Goal: Book appointment/travel/reservation

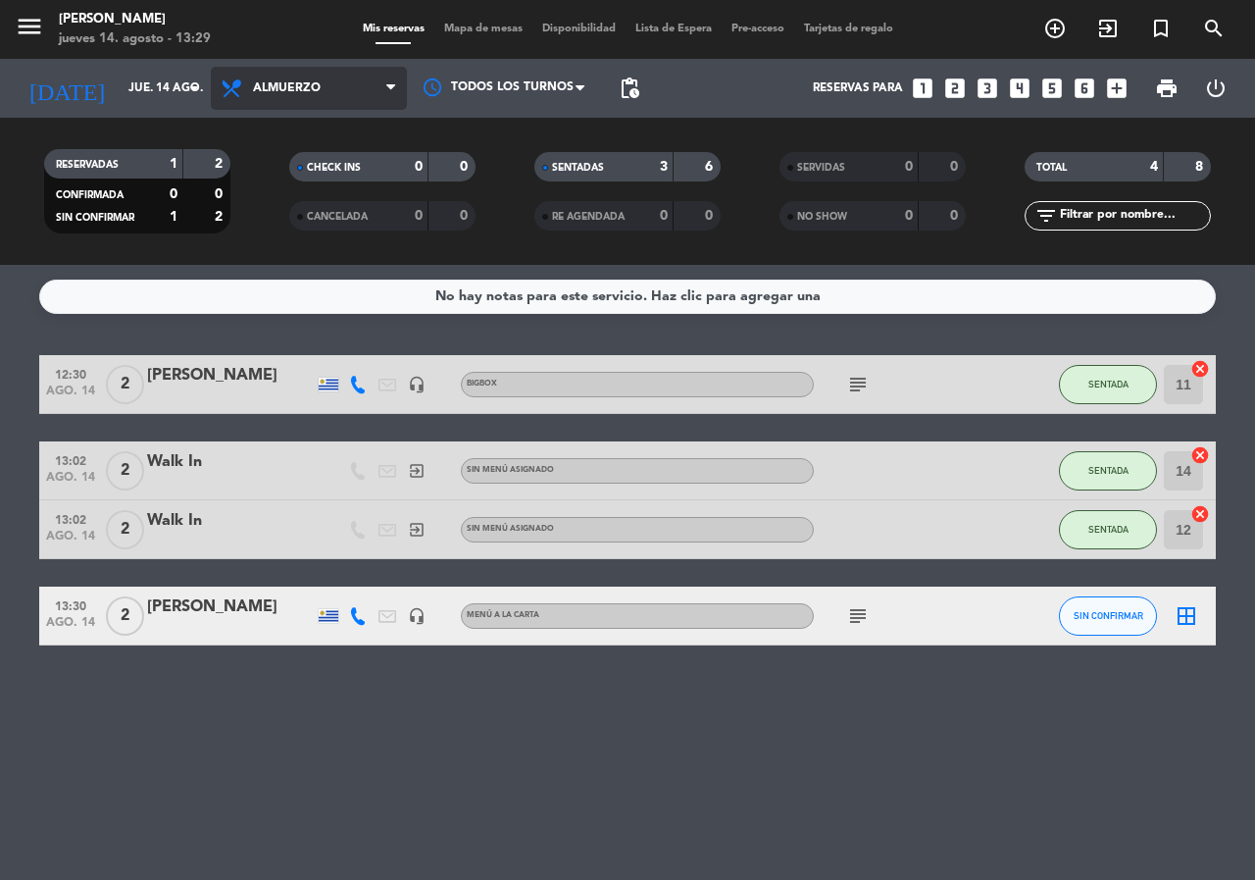
click at [340, 98] on span "Almuerzo" at bounding box center [309, 88] width 196 height 43
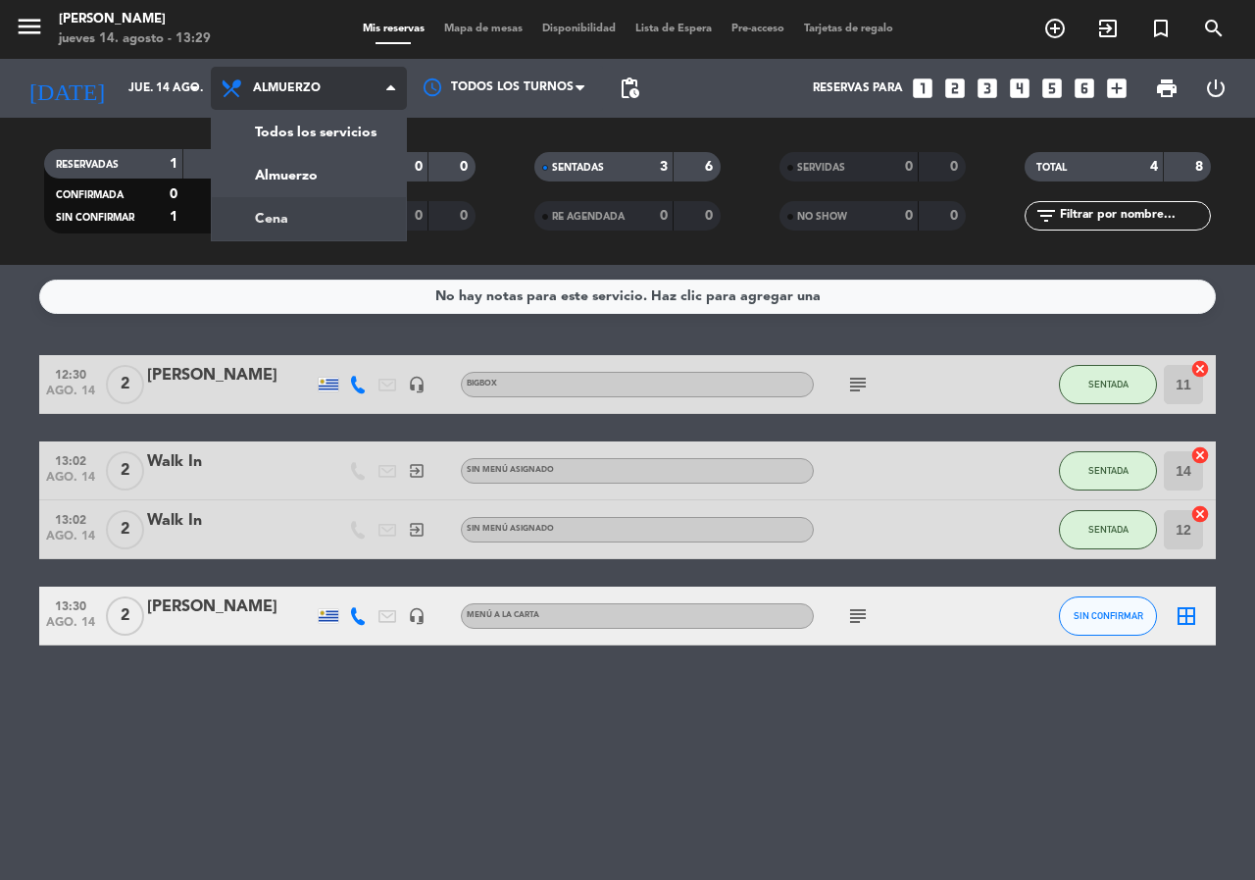
click at [352, 223] on div "menu [PERSON_NAME] jueves 14. agosto - 13:29 Mis reservas Mapa de mesas Disponi…" at bounding box center [627, 132] width 1255 height 265
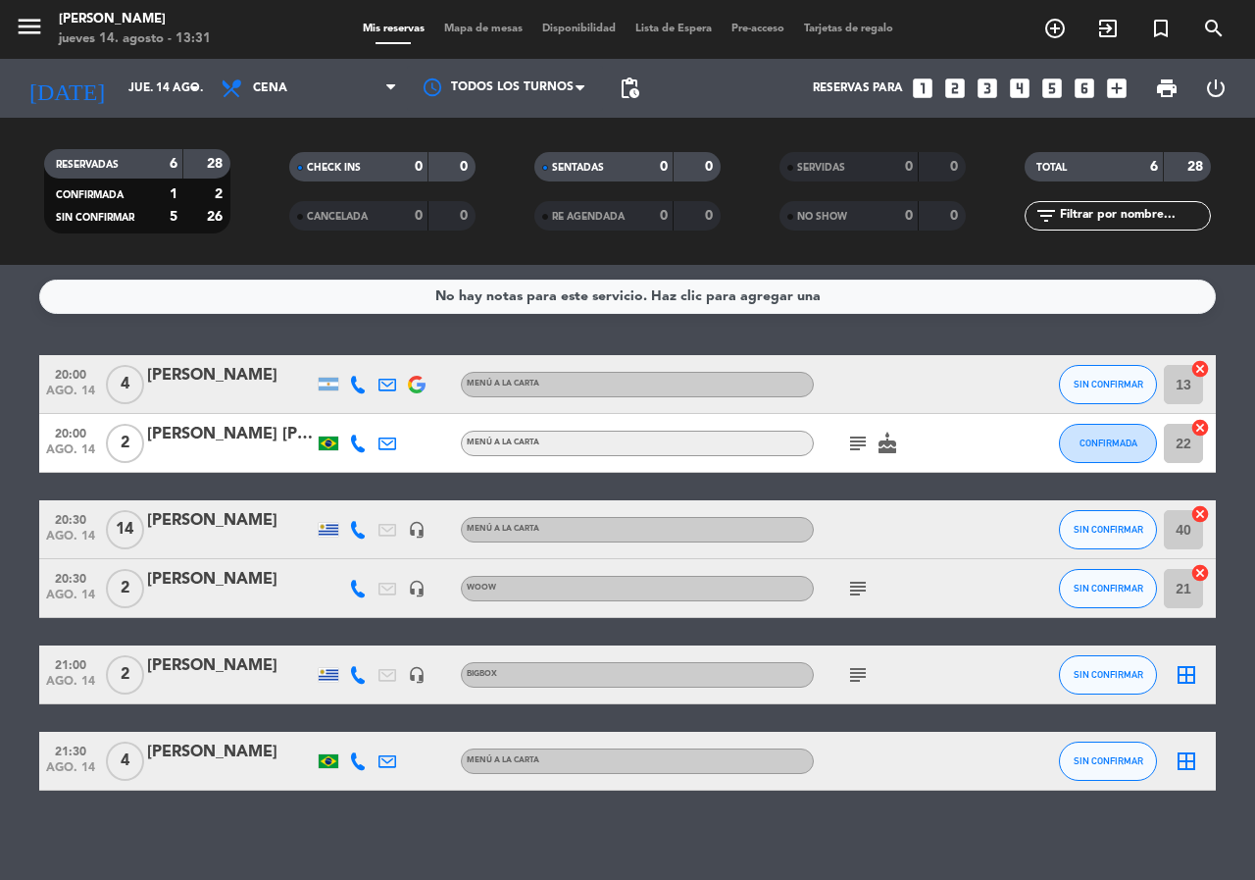
click at [946, 85] on icon "looks_two" at bounding box center [954, 88] width 25 height 25
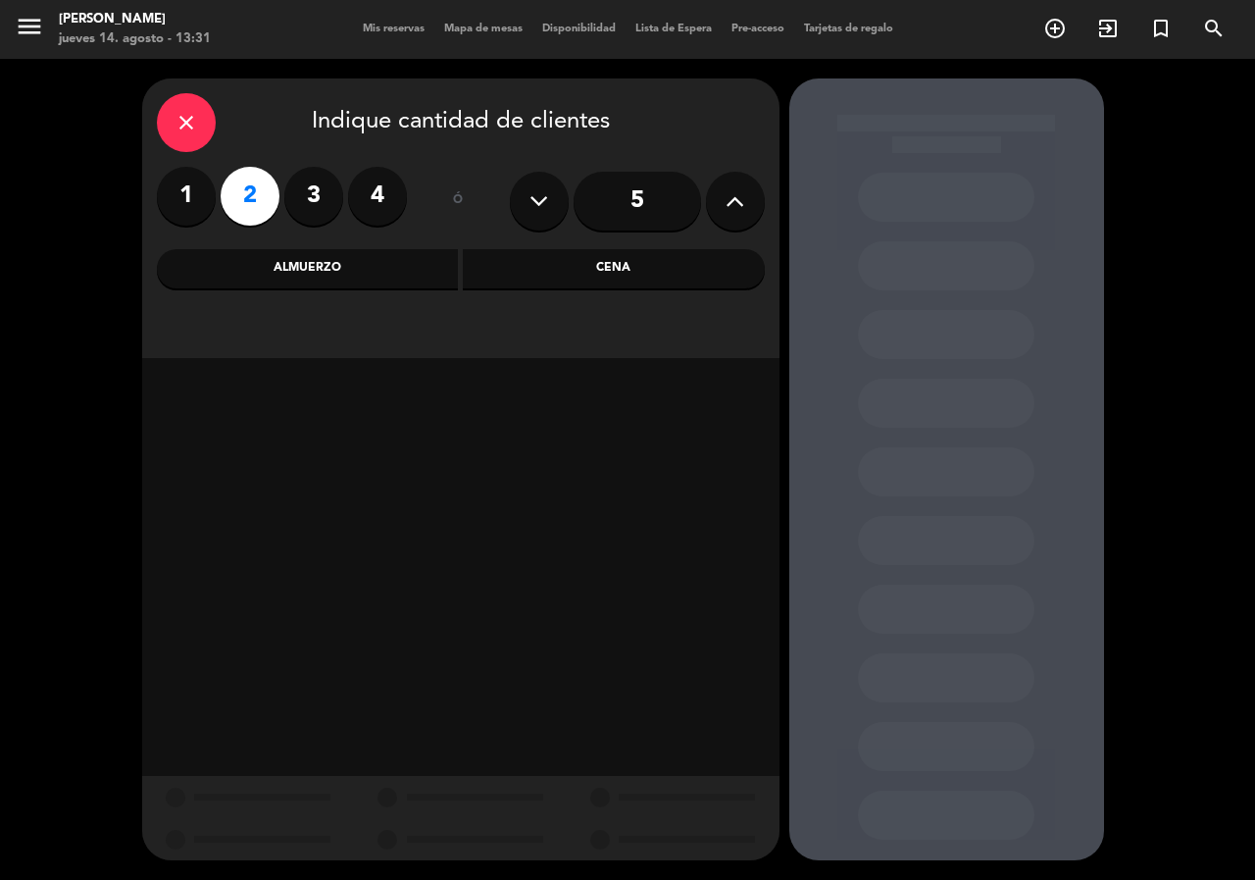
click at [569, 272] on div "Cena" at bounding box center [614, 268] width 302 height 39
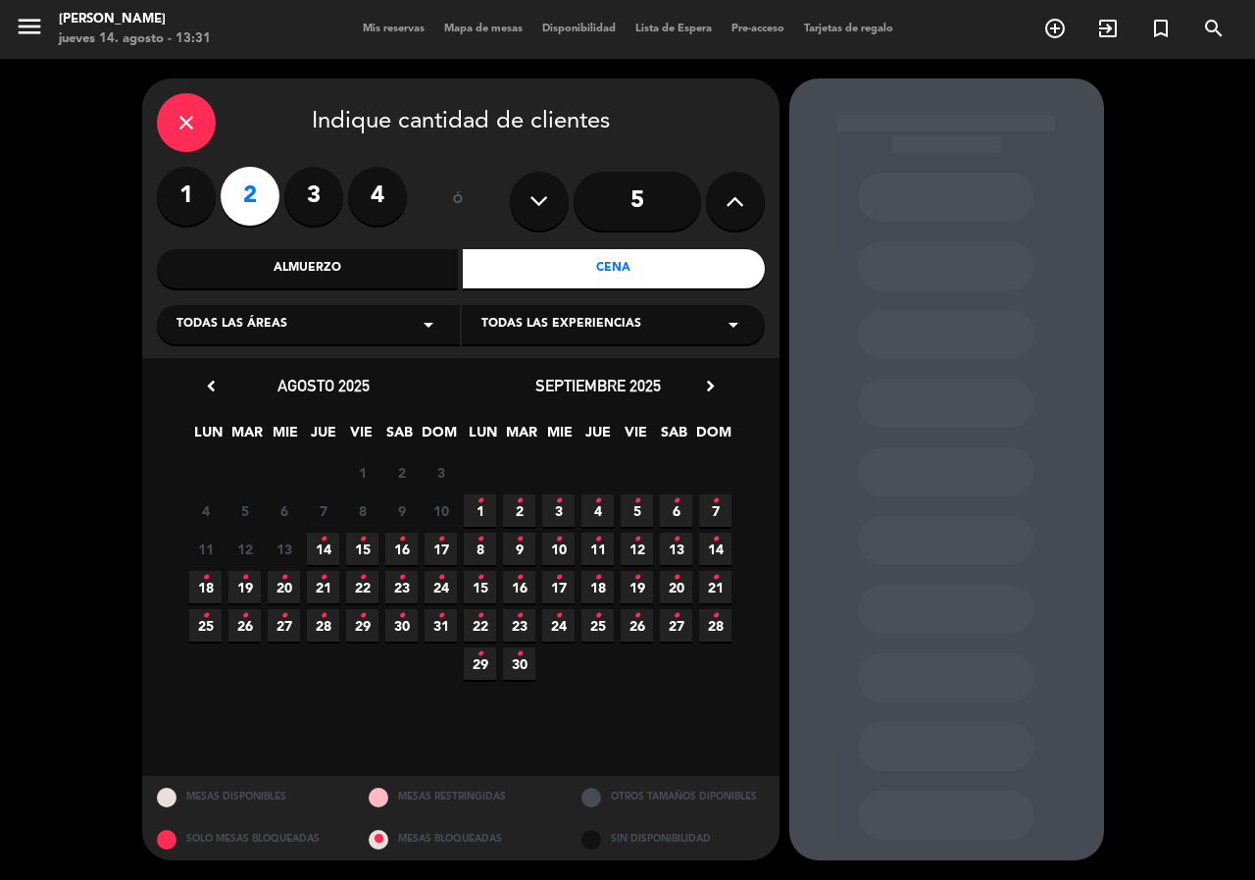
click at [332, 551] on span "14 •" at bounding box center [323, 548] width 32 height 32
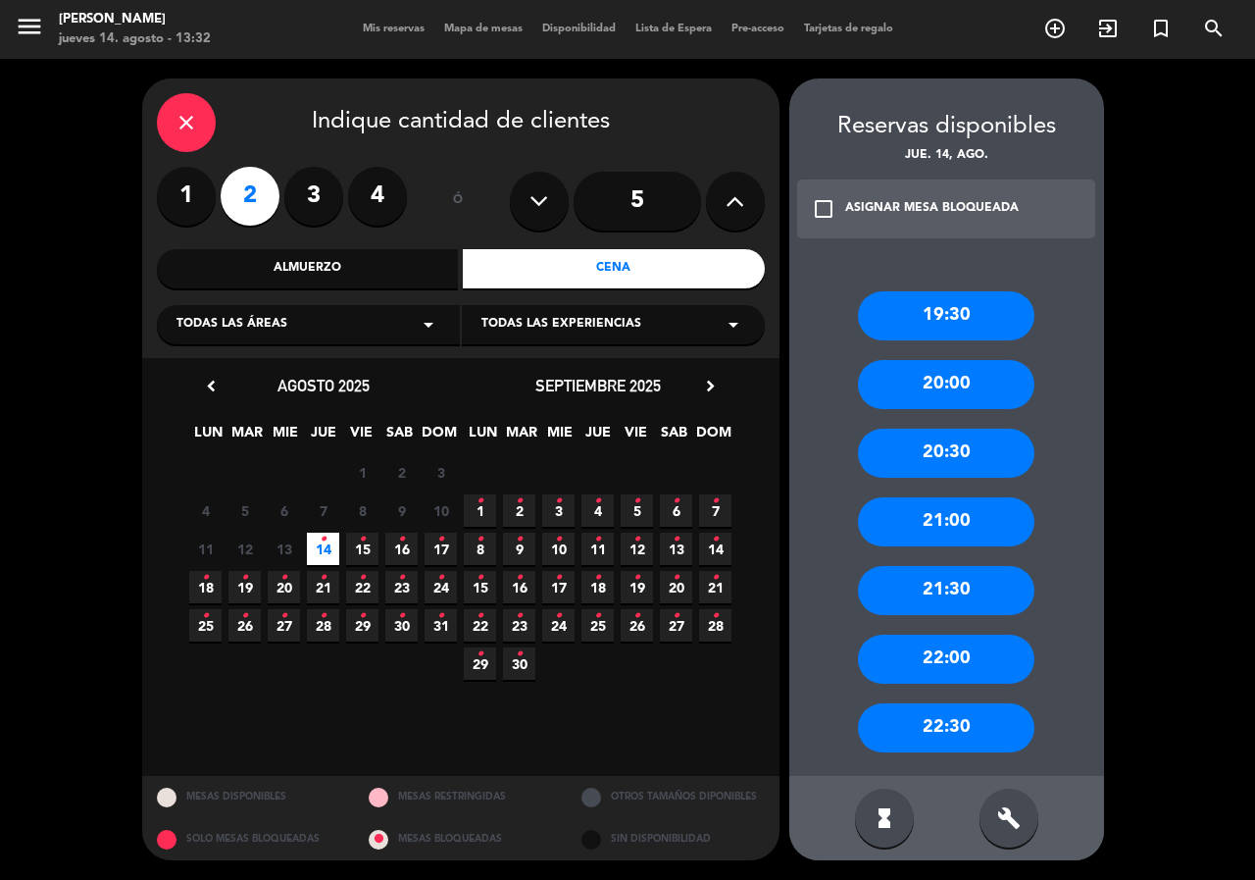
click at [958, 661] on div "22:00" at bounding box center [946, 658] width 177 height 49
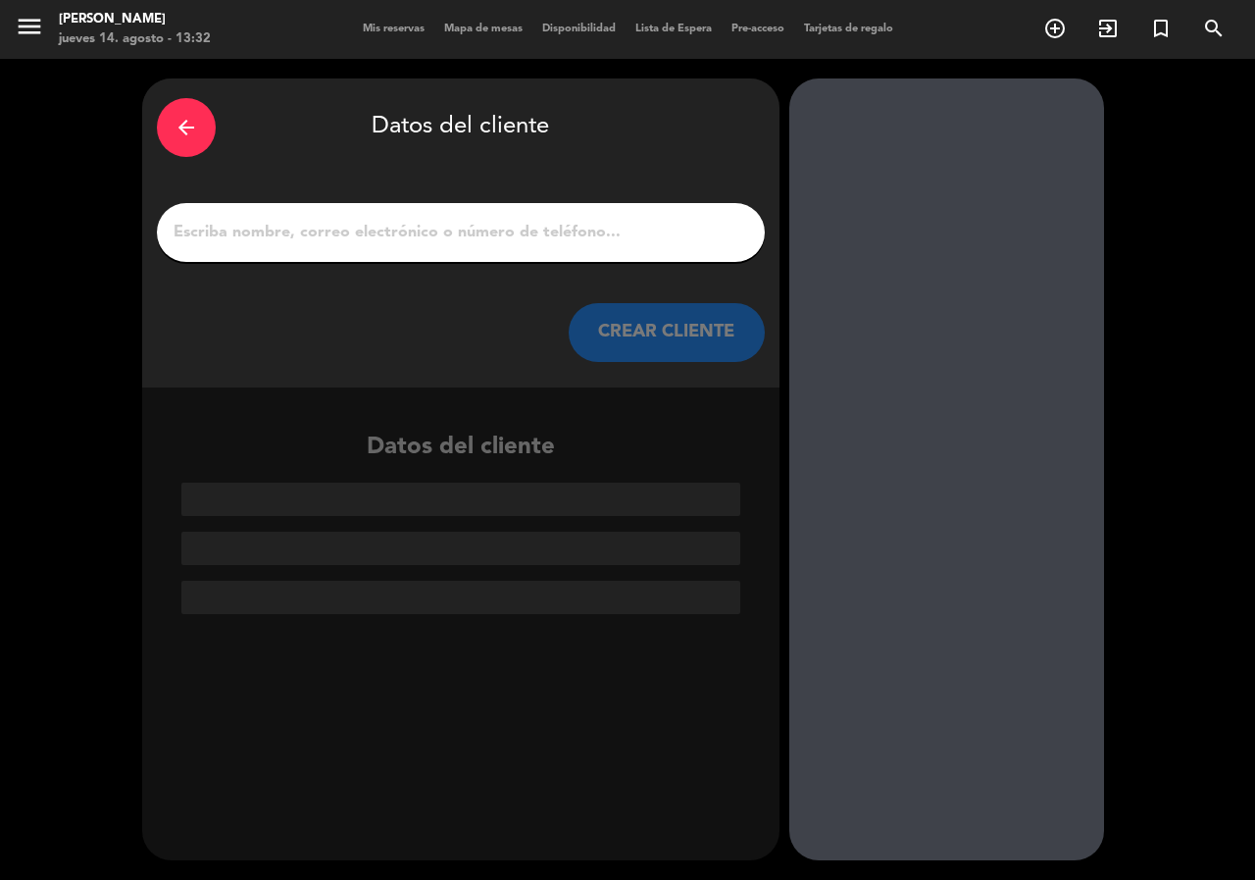
click at [482, 239] on input "1" at bounding box center [461, 232] width 579 height 27
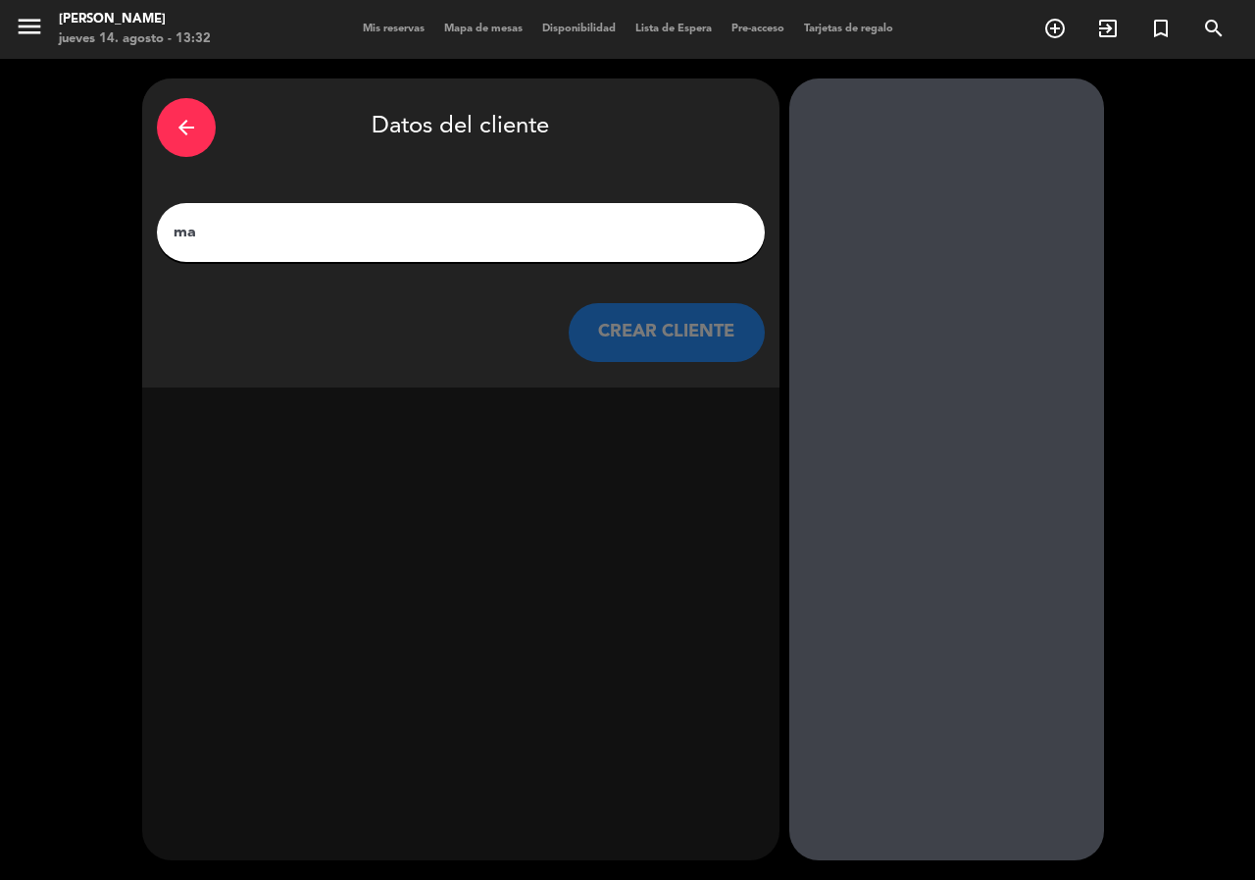
type input "m"
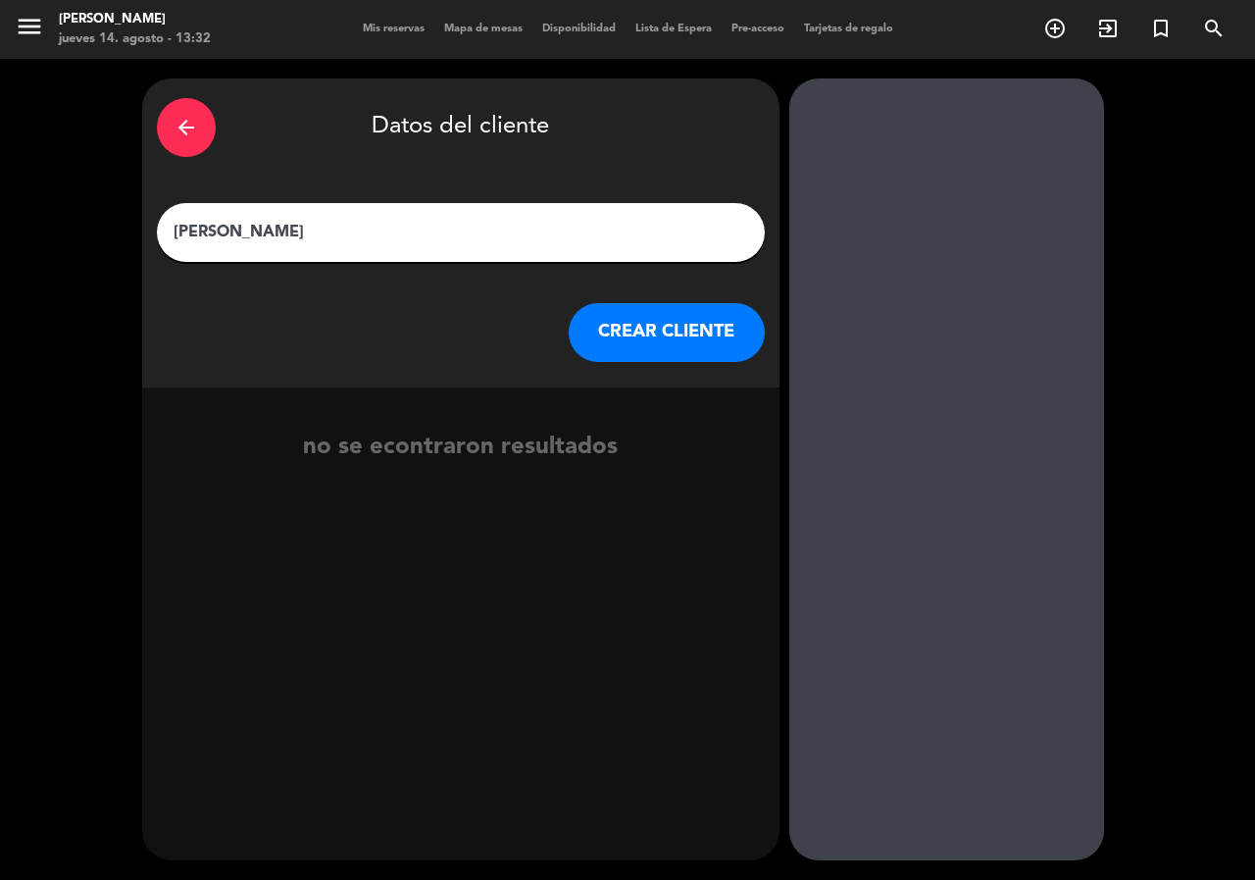
type input "[PERSON_NAME]"
click at [633, 349] on button "CREAR CLIENTE" at bounding box center [667, 332] width 196 height 59
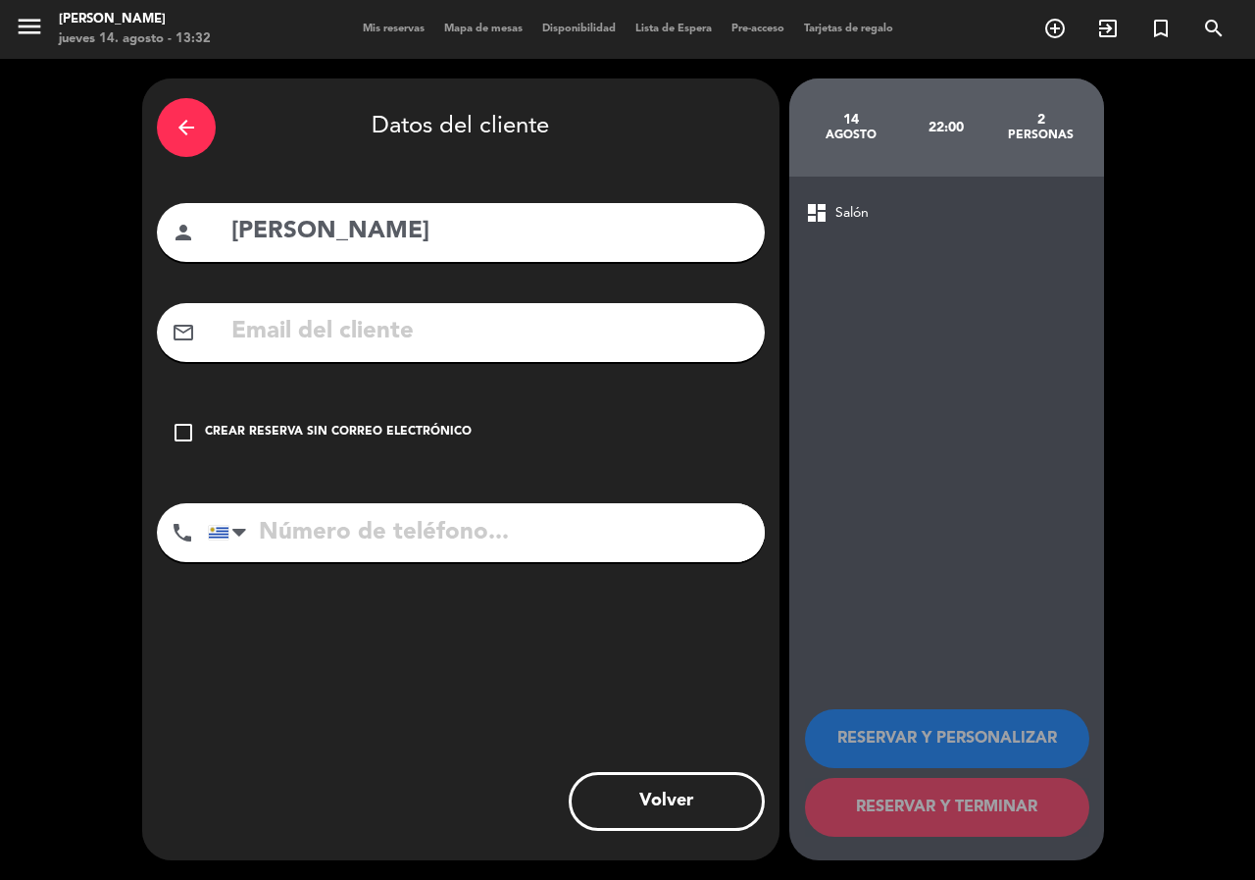
click at [183, 429] on icon "check_box_outline_blank" at bounding box center [184, 433] width 24 height 24
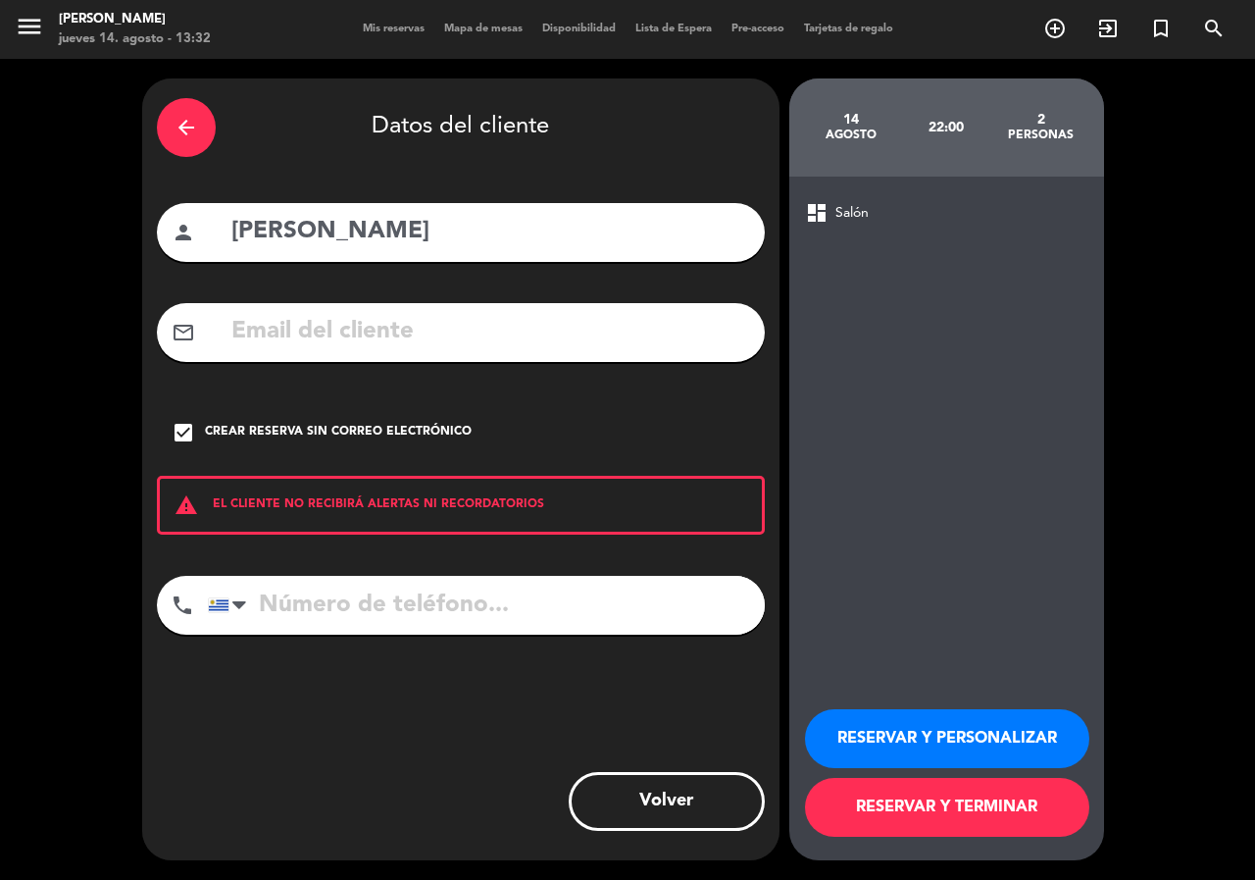
click at [308, 599] on input "tel" at bounding box center [486, 605] width 557 height 59
click at [287, 593] on input "tel" at bounding box center [486, 605] width 557 height 59
click at [425, 601] on input "tel" at bounding box center [486, 605] width 557 height 59
type input "097973224"
click at [984, 743] on button "RESERVAR Y PERSONALIZAR" at bounding box center [947, 738] width 284 height 59
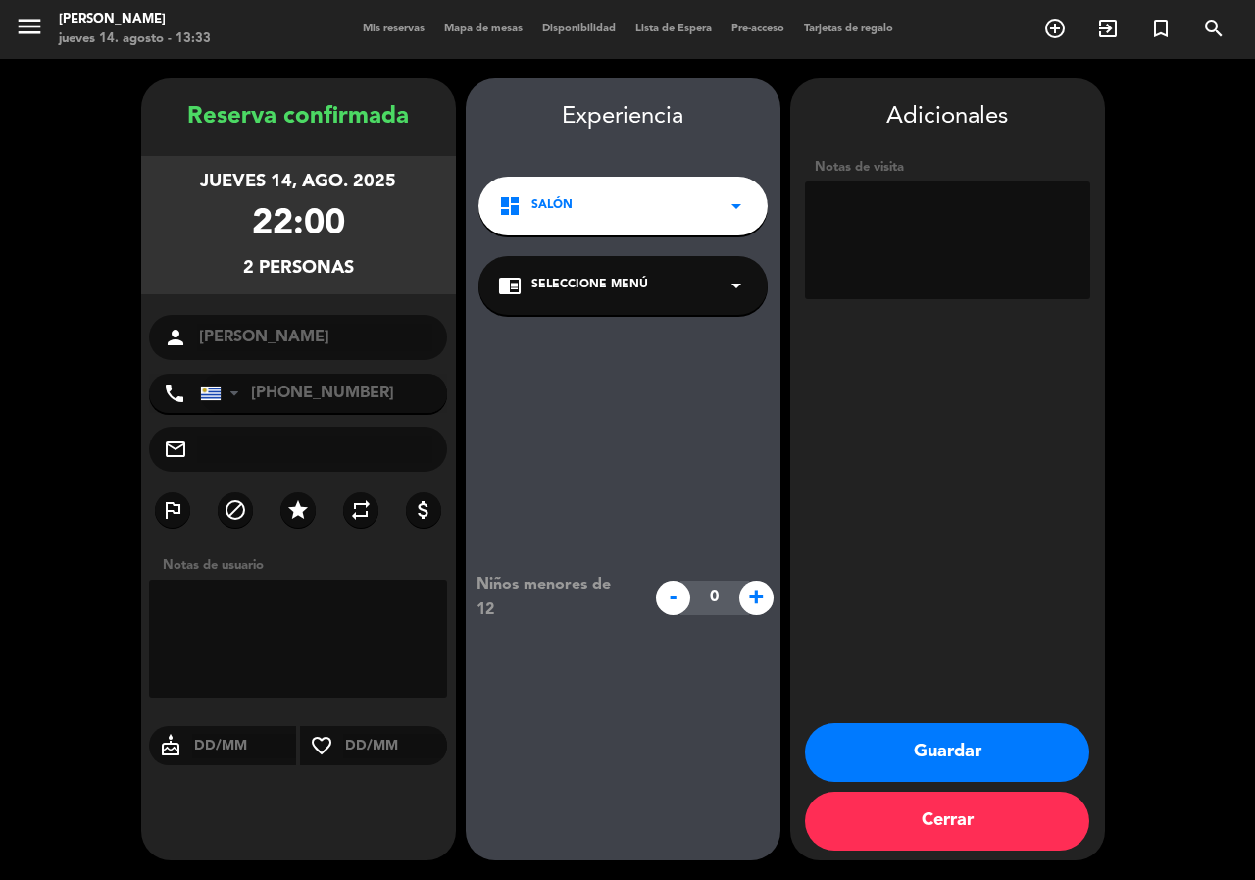
click at [732, 286] on icon "arrow_drop_down" at bounding box center [737, 286] width 24 height 24
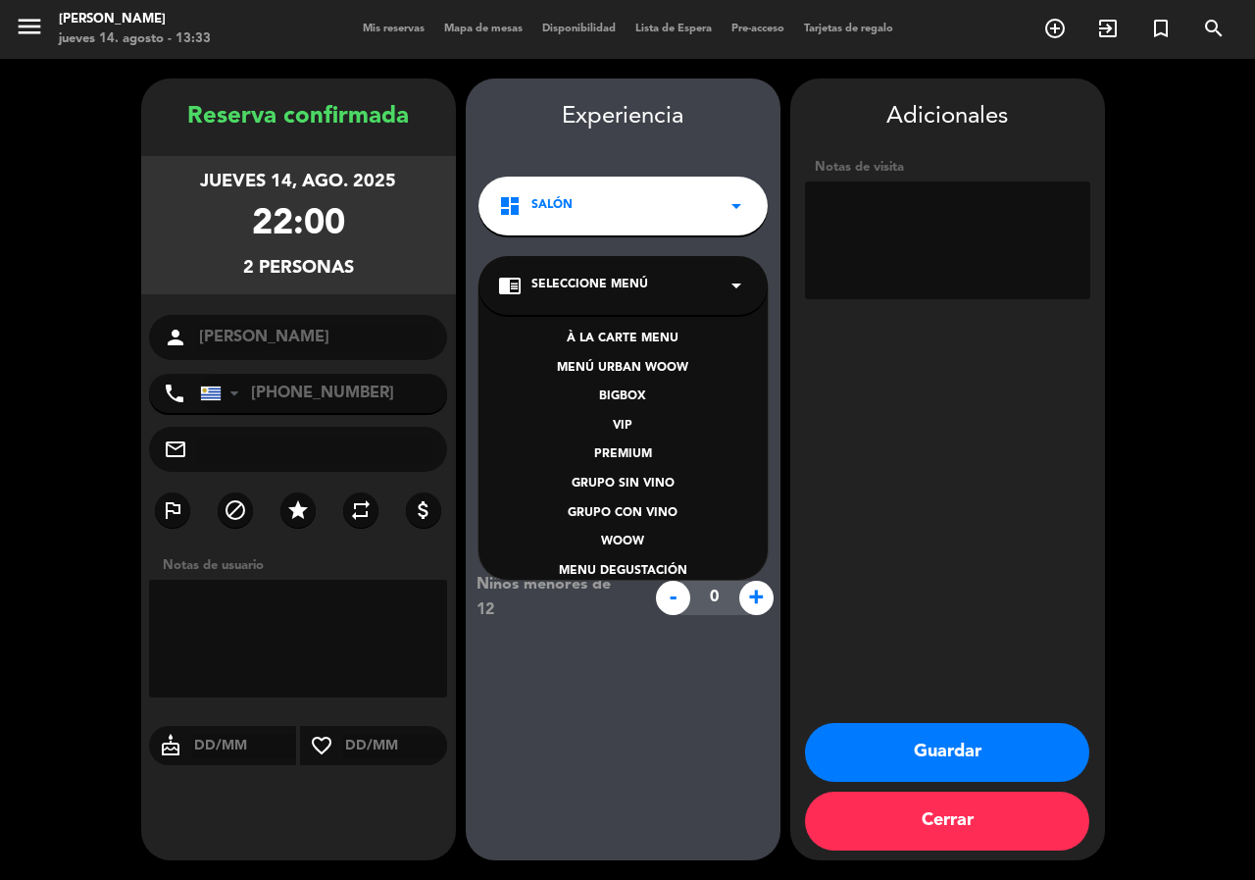
click at [673, 333] on div "À LA CARTE MENU" at bounding box center [623, 339] width 250 height 20
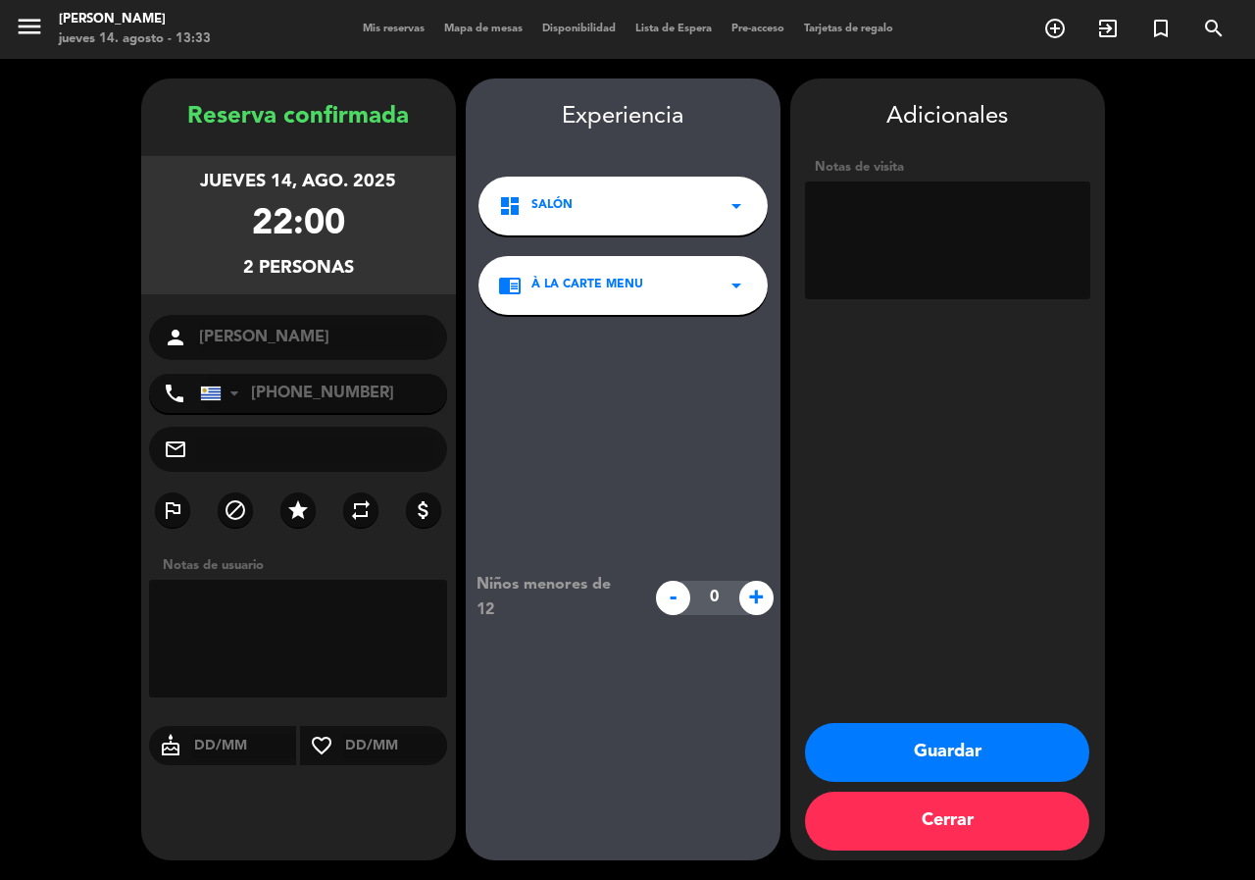
paste textarea "RP44RM23"
type textarea "RP44RM23"
click at [970, 741] on button "Guardar" at bounding box center [947, 752] width 284 height 59
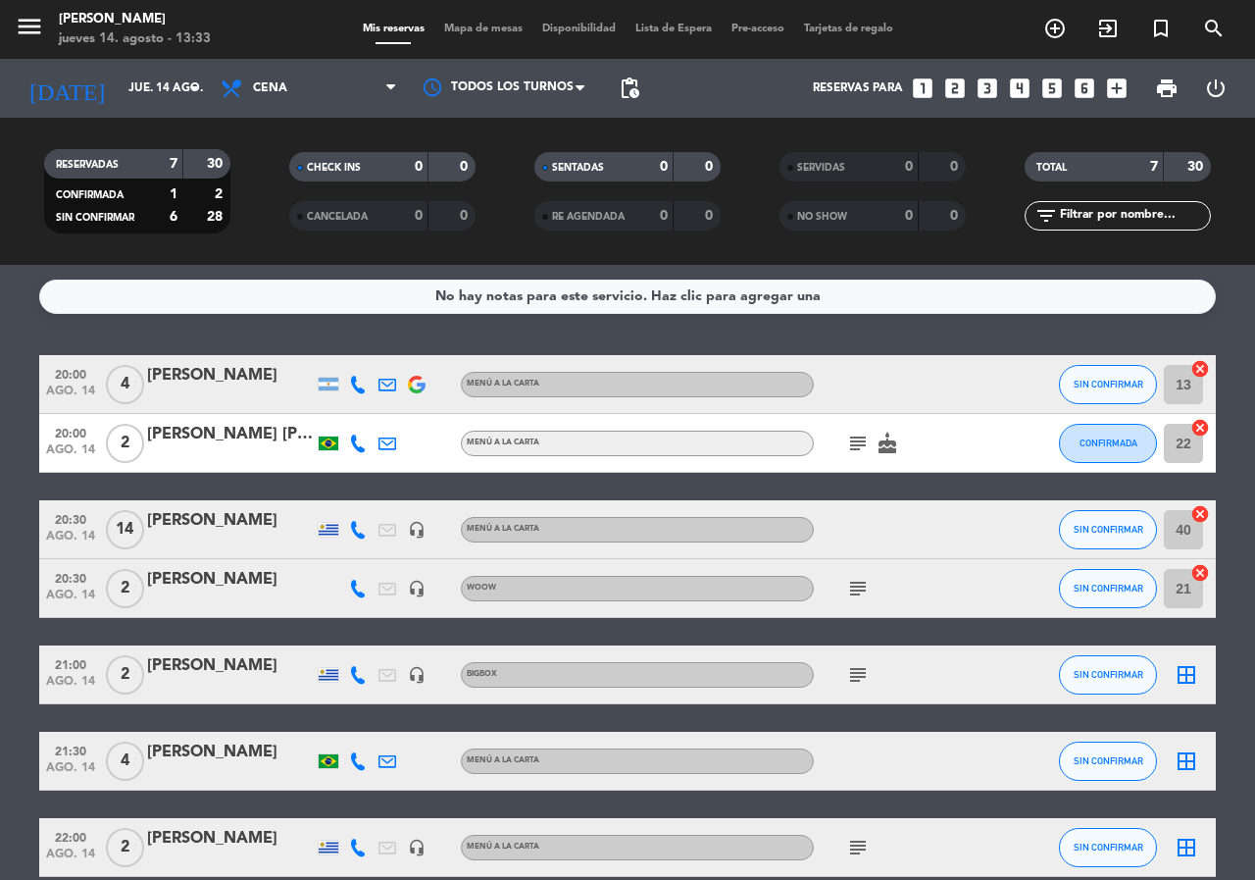
scroll to position [95, 0]
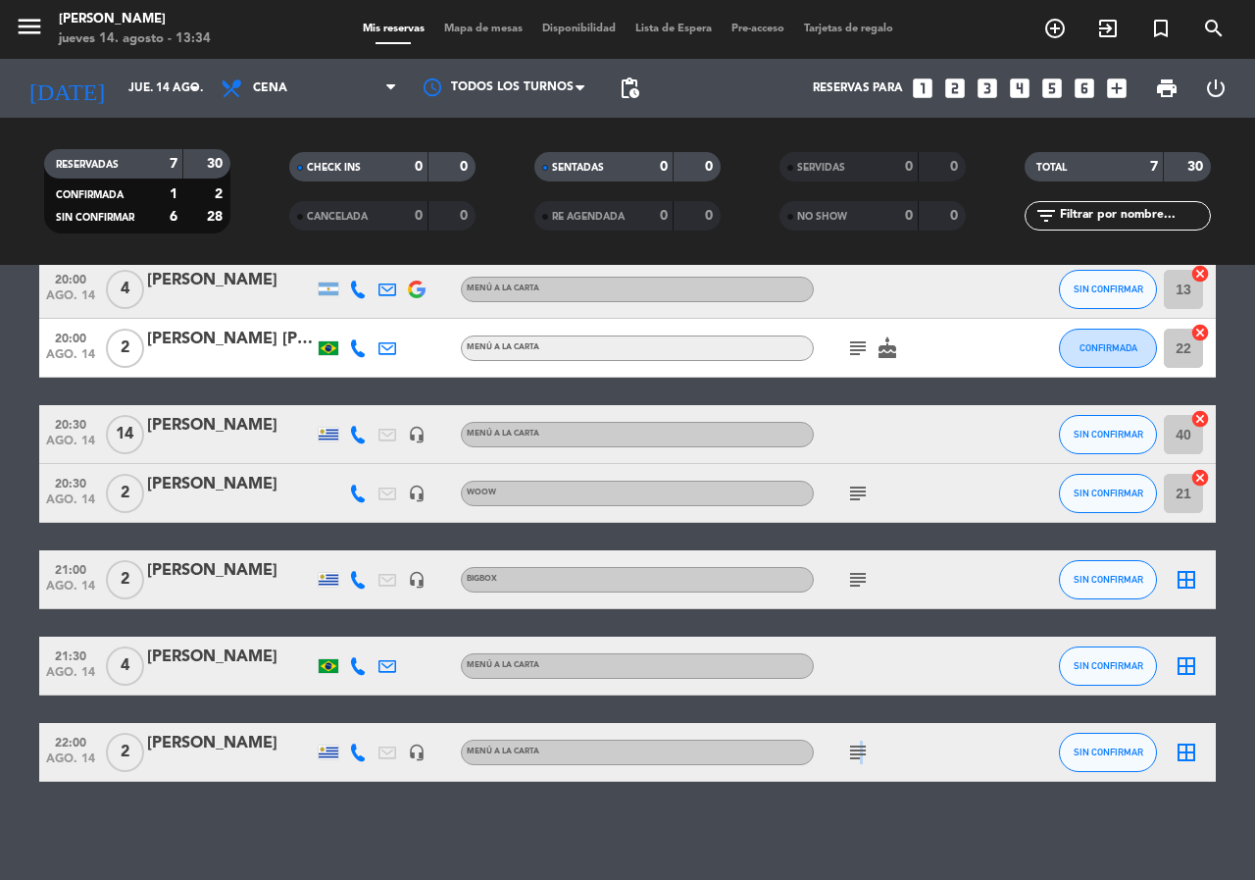
click at [857, 746] on icon "subject" at bounding box center [858, 752] width 24 height 24
click at [177, 93] on input "jue. 14 ago." at bounding box center [197, 88] width 156 height 33
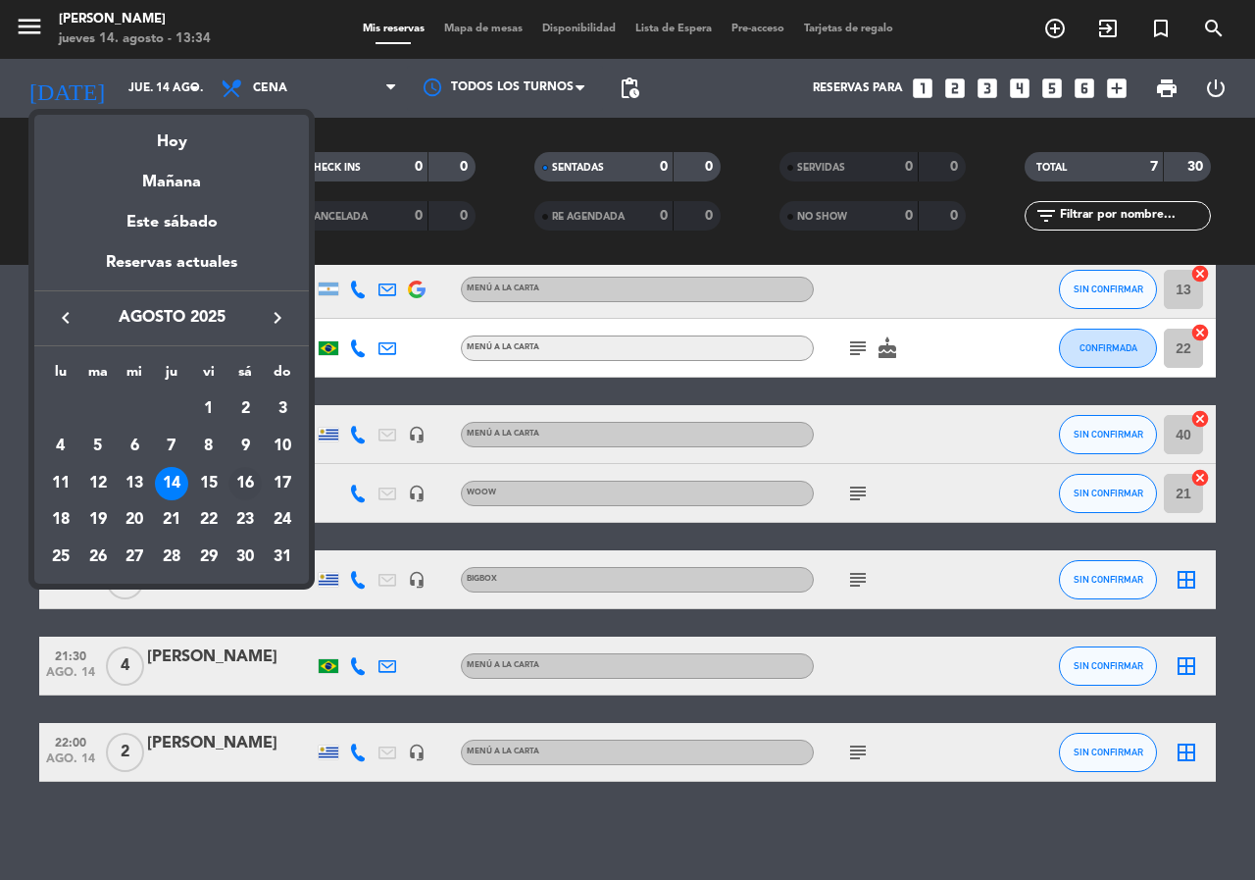
click at [243, 477] on div "16" at bounding box center [244, 483] width 33 height 33
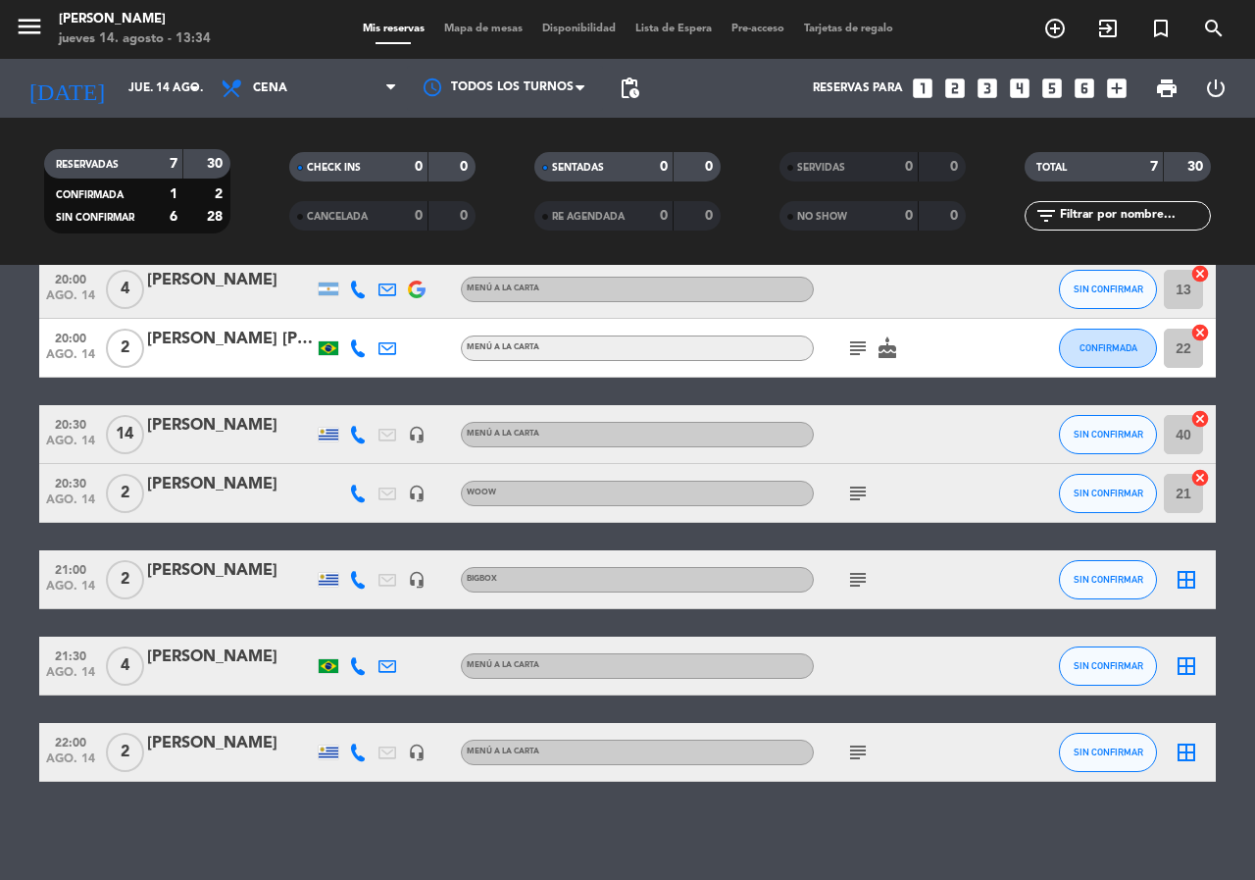
type input "sáb. 16 ago."
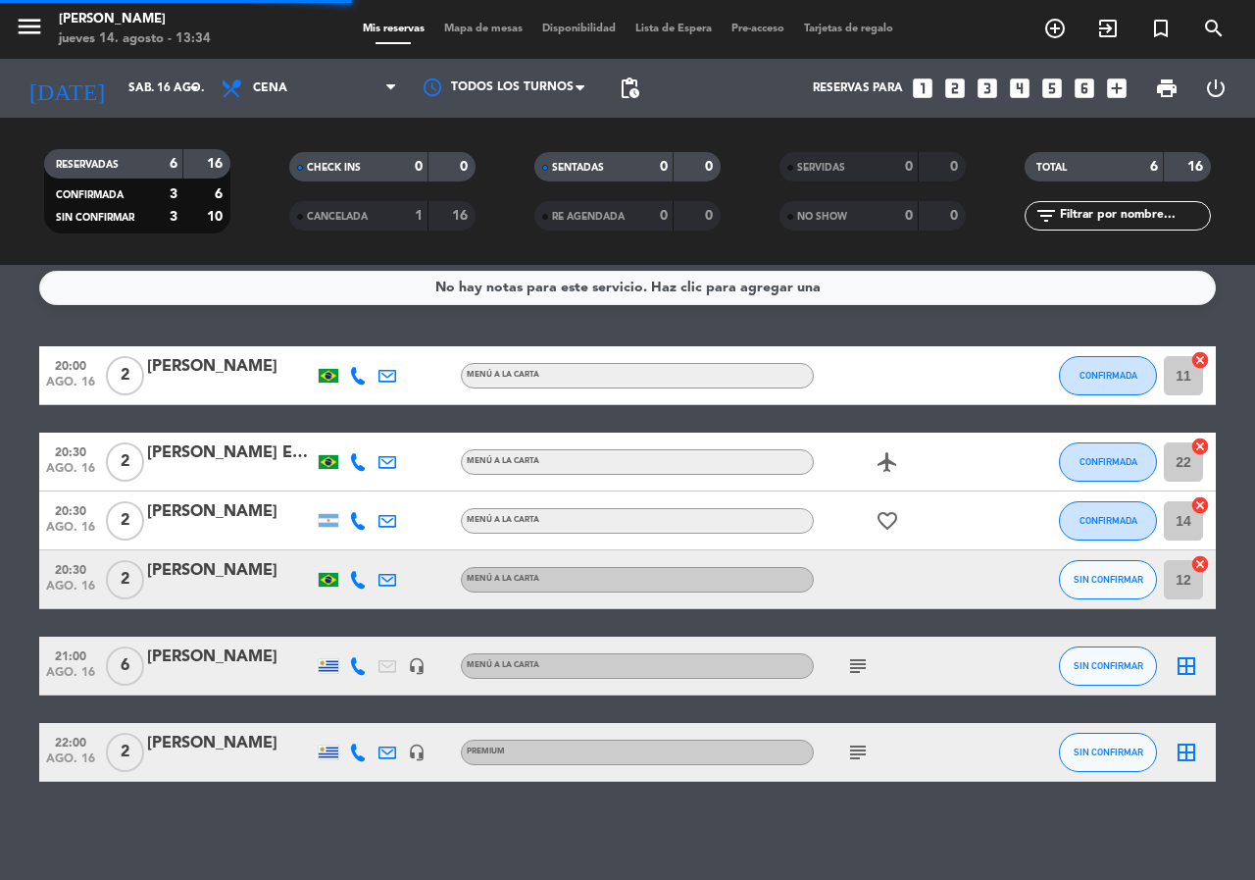
scroll to position [9, 0]
click at [957, 83] on icon "looks_two" at bounding box center [954, 88] width 25 height 25
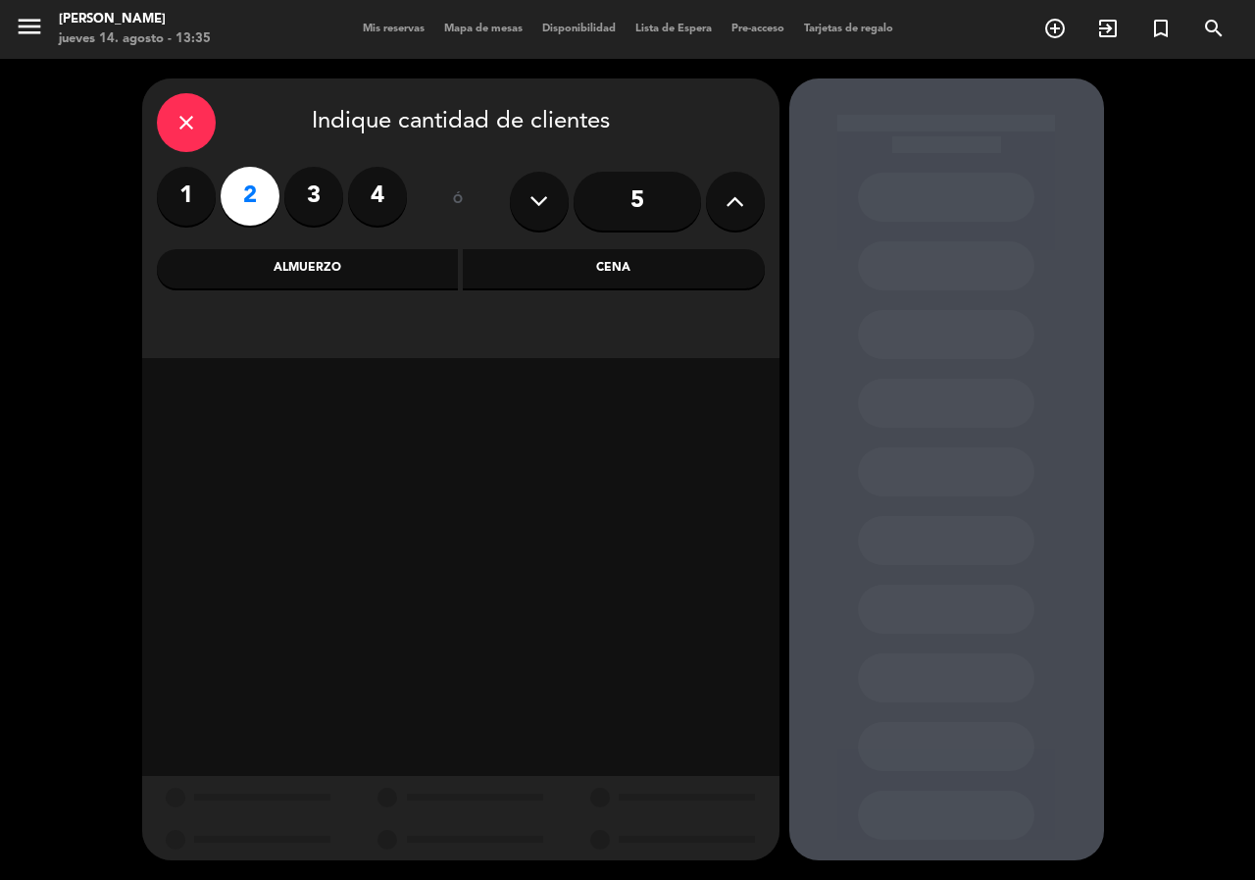
click at [188, 127] on icon "close" at bounding box center [187, 123] width 24 height 24
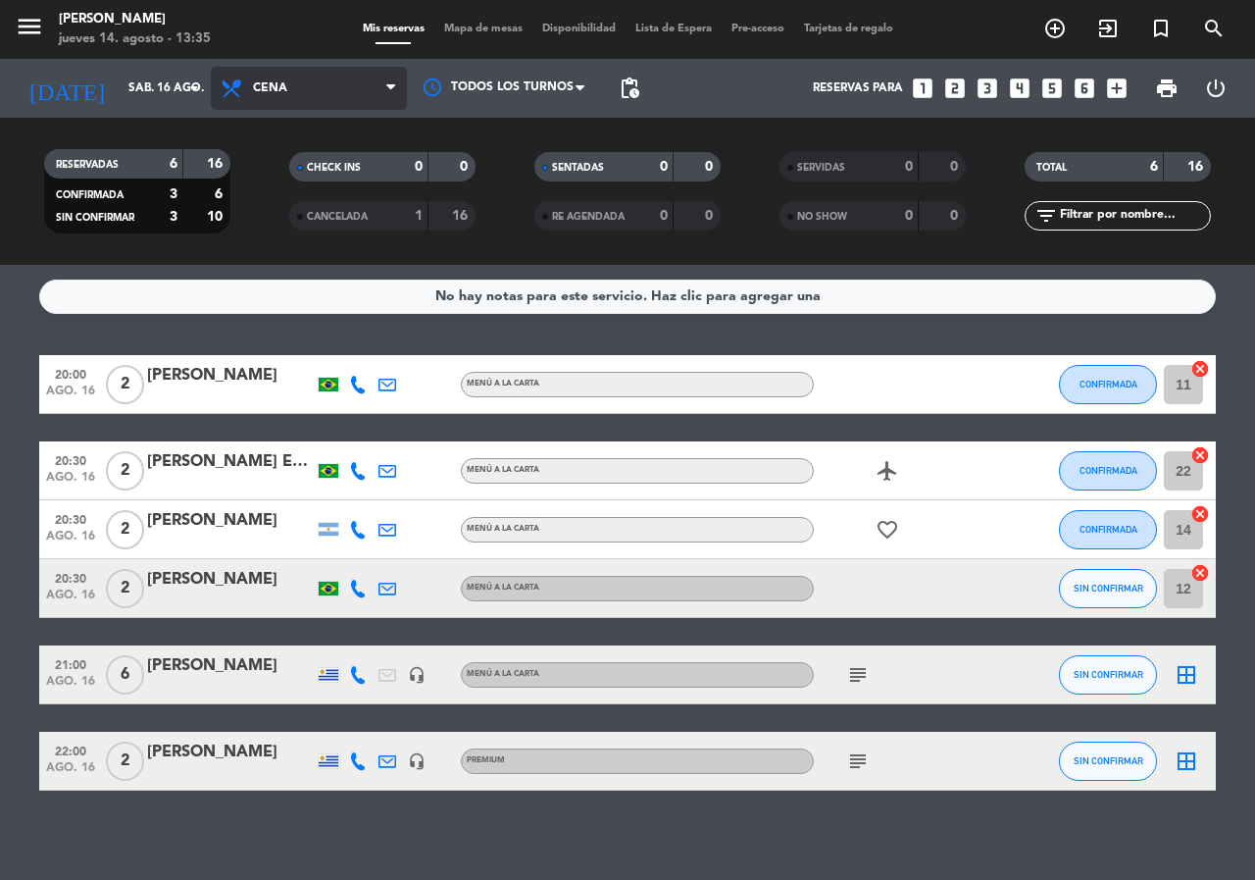
click at [290, 87] on span "Cena" at bounding box center [309, 88] width 196 height 43
click at [300, 177] on div "menu [PERSON_NAME] jueves 14. agosto - 13:35 Mis reservas Mapa de mesas Disponi…" at bounding box center [627, 132] width 1255 height 265
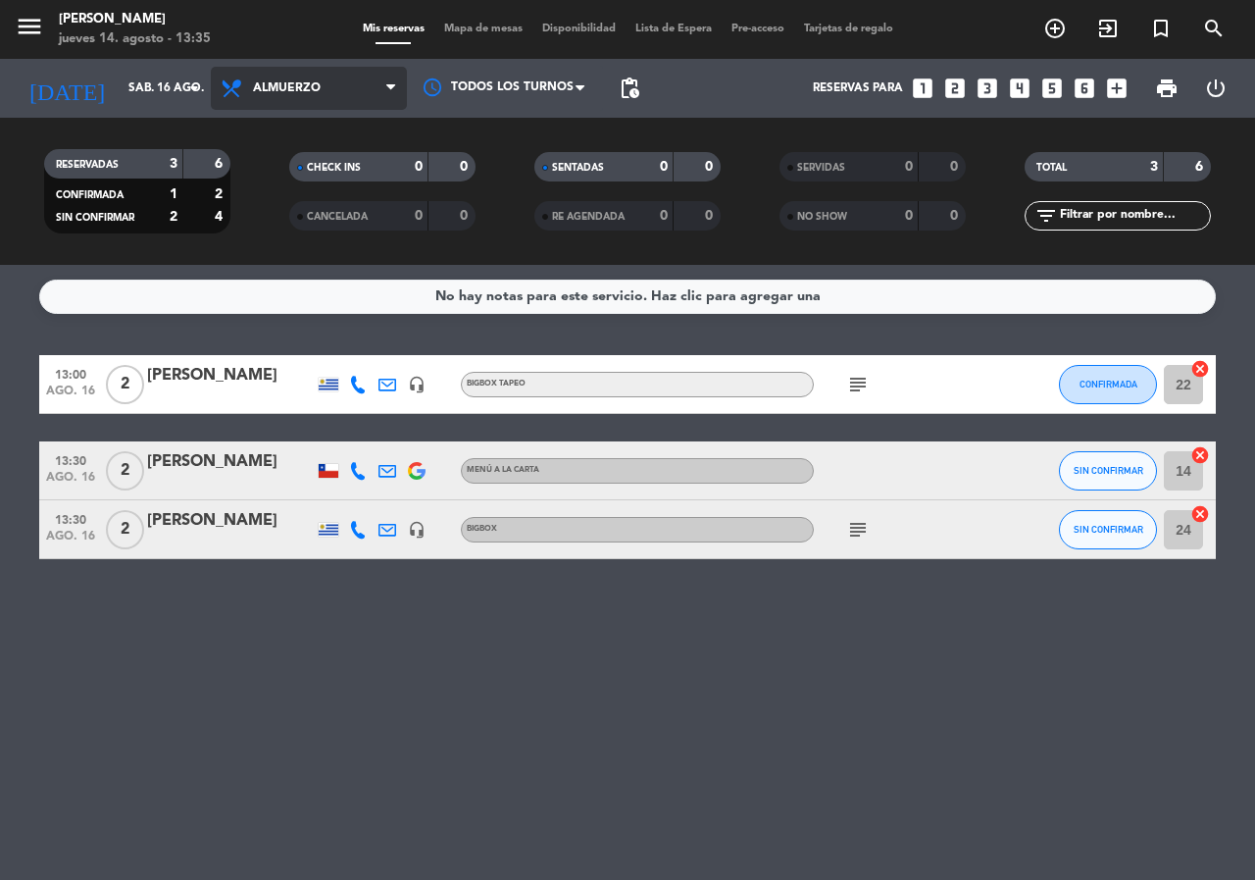
click at [331, 92] on span "Almuerzo" at bounding box center [309, 88] width 196 height 43
click at [335, 215] on div "menu [PERSON_NAME] jueves 14. agosto - 13:35 Mis reservas Mapa de mesas Disponi…" at bounding box center [627, 132] width 1255 height 265
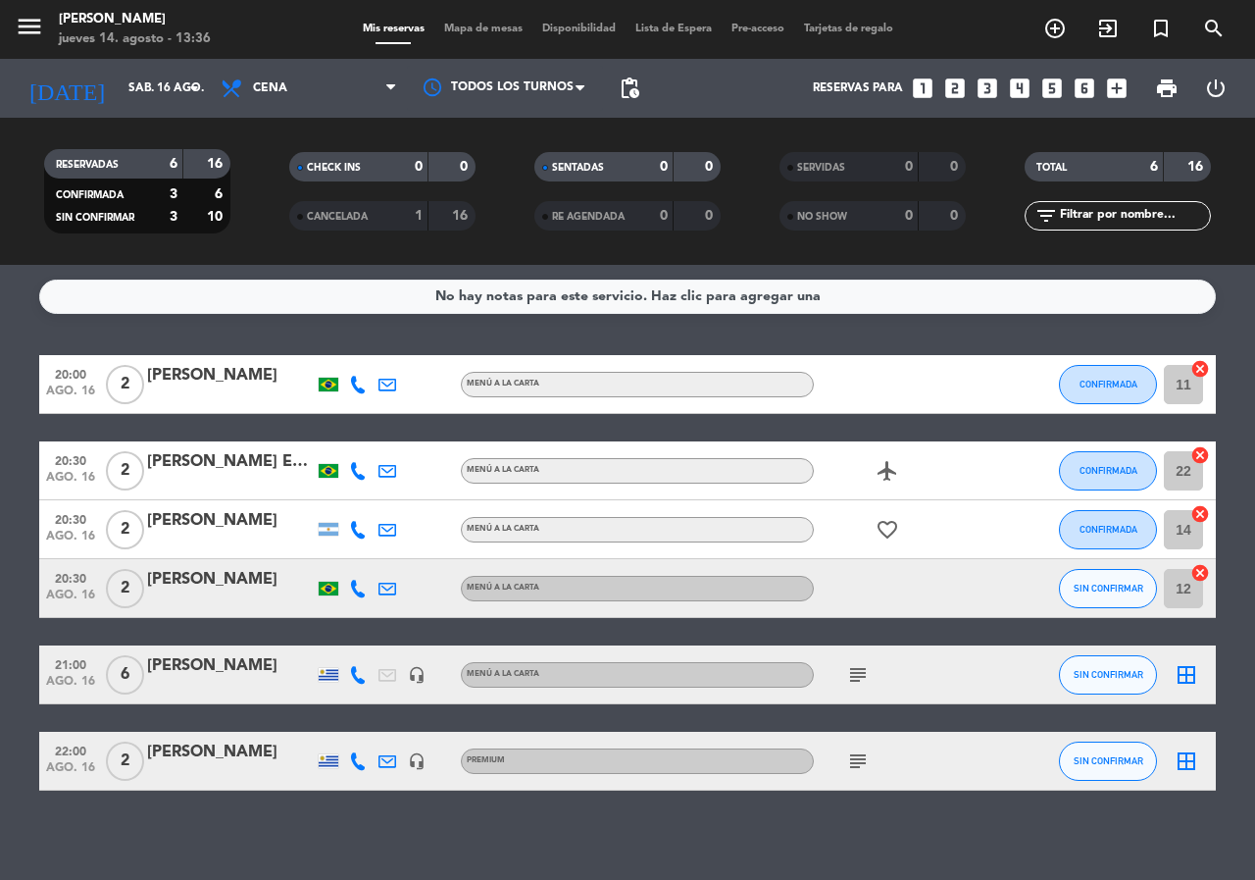
click at [952, 87] on icon "looks_two" at bounding box center [954, 88] width 25 height 25
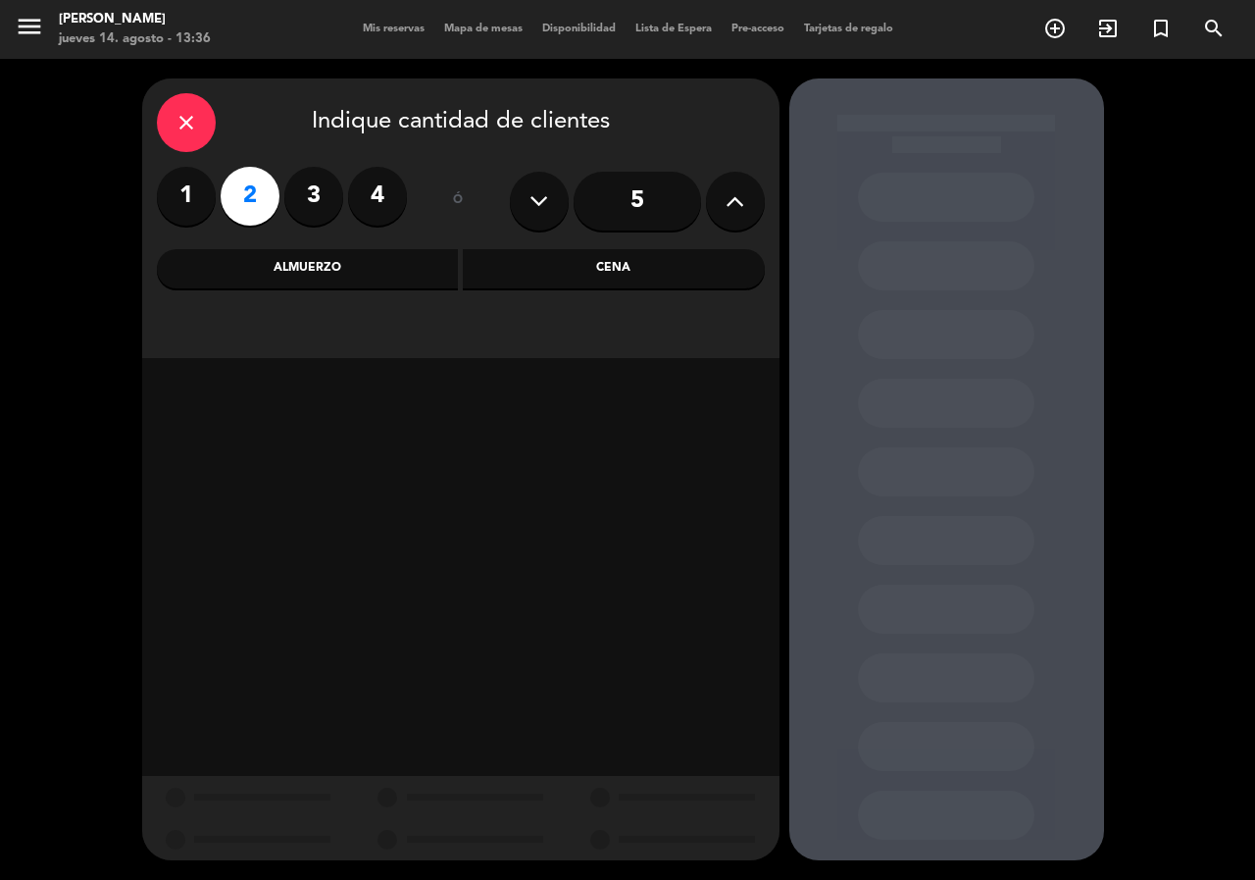
click at [388, 275] on div "Almuerzo" at bounding box center [308, 268] width 302 height 39
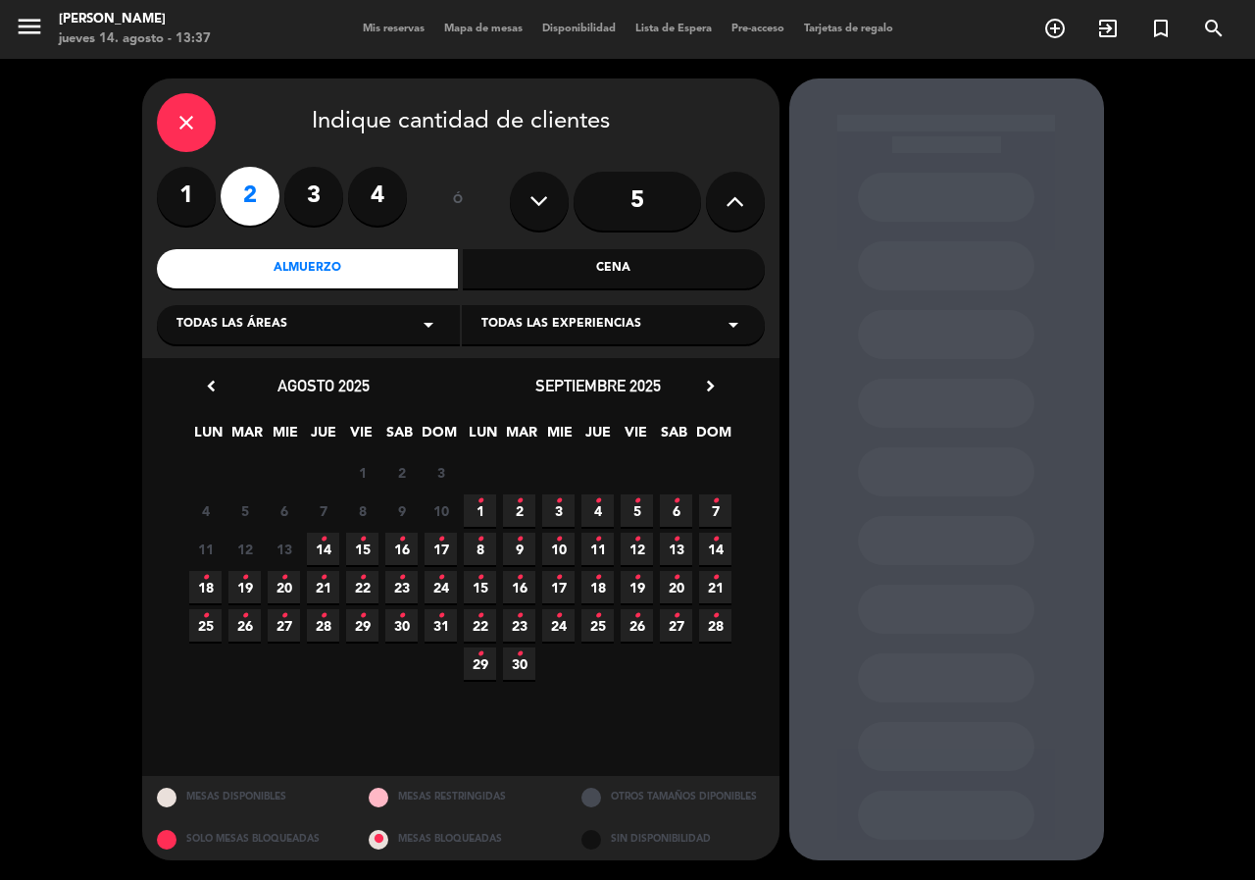
click at [400, 554] on icon "•" at bounding box center [401, 539] width 7 height 31
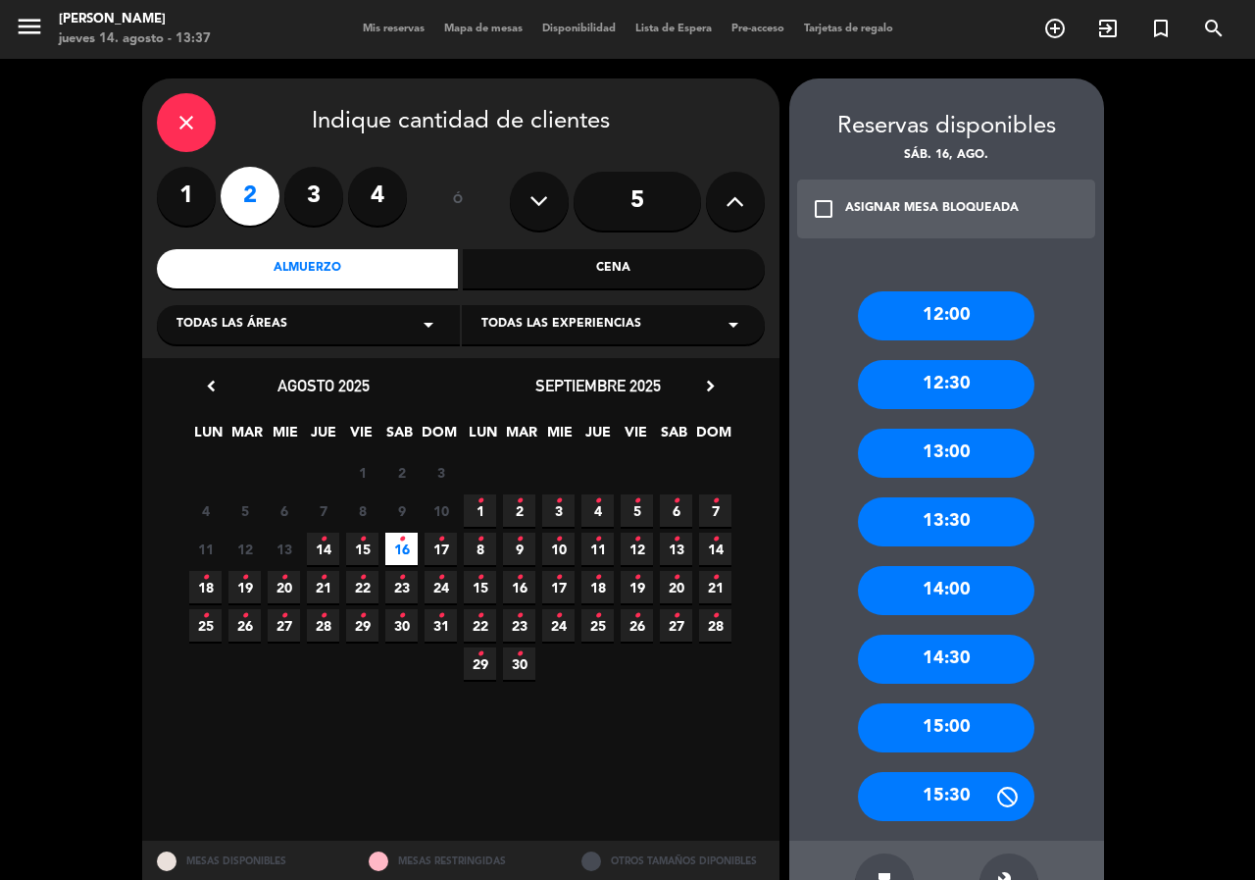
click at [917, 519] on div "13:30" at bounding box center [946, 521] width 177 height 49
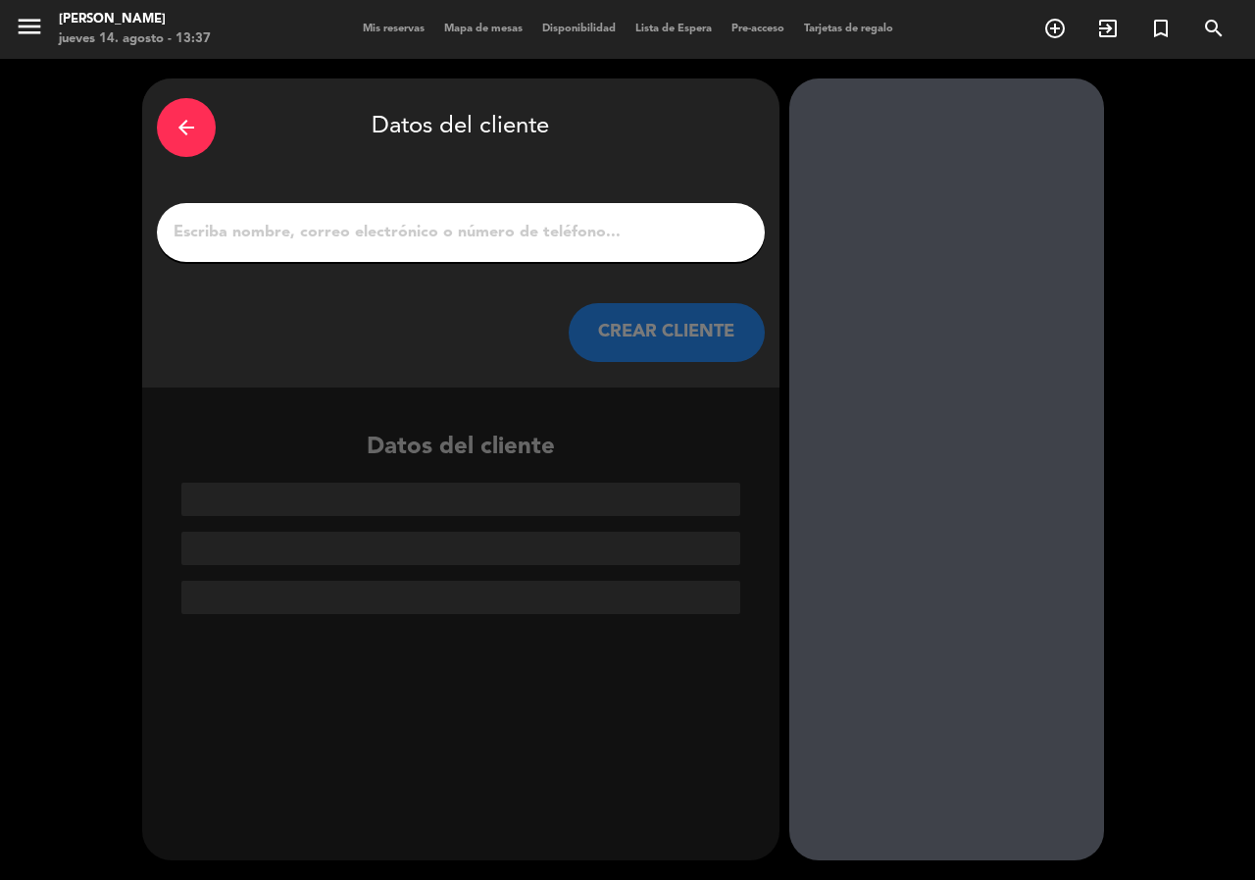
click at [285, 223] on input "1" at bounding box center [461, 232] width 579 height 27
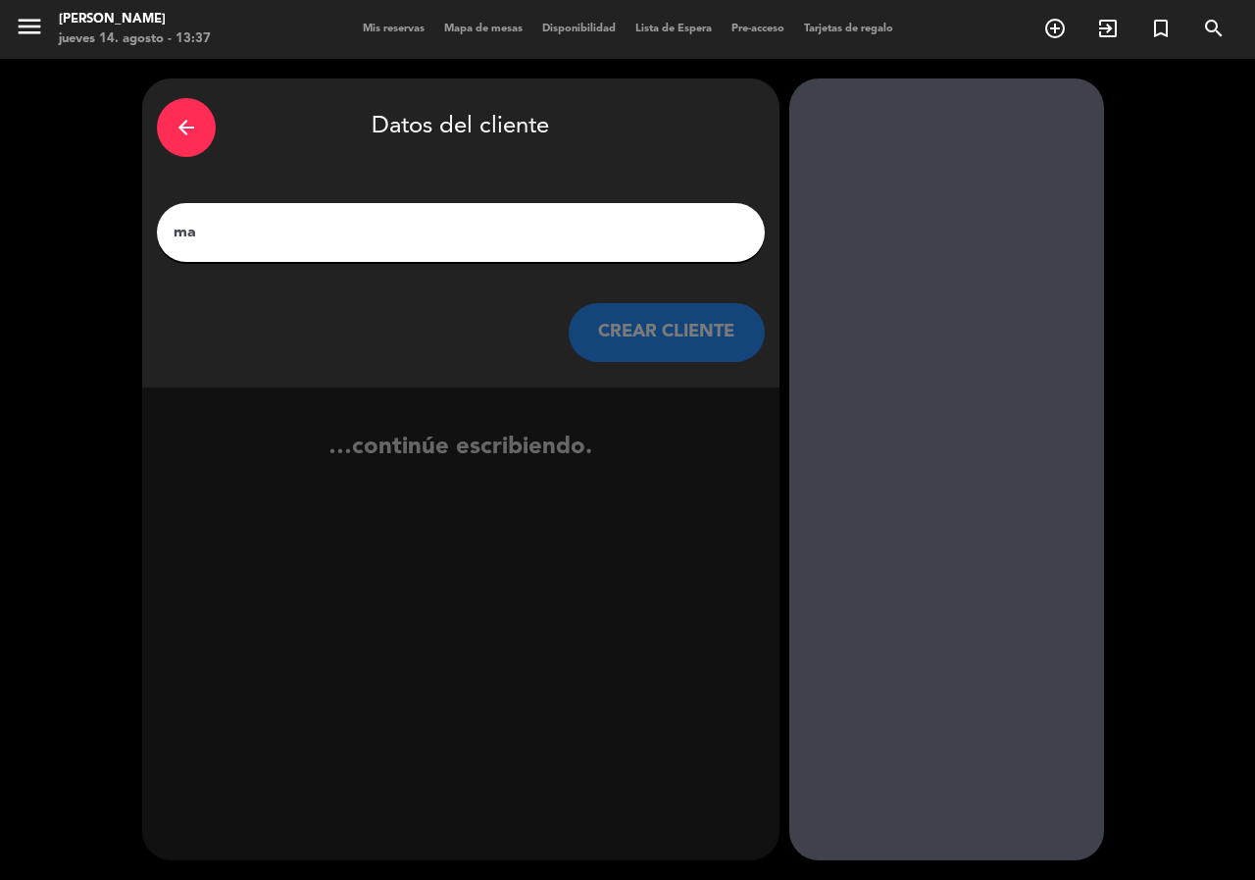
type input "m"
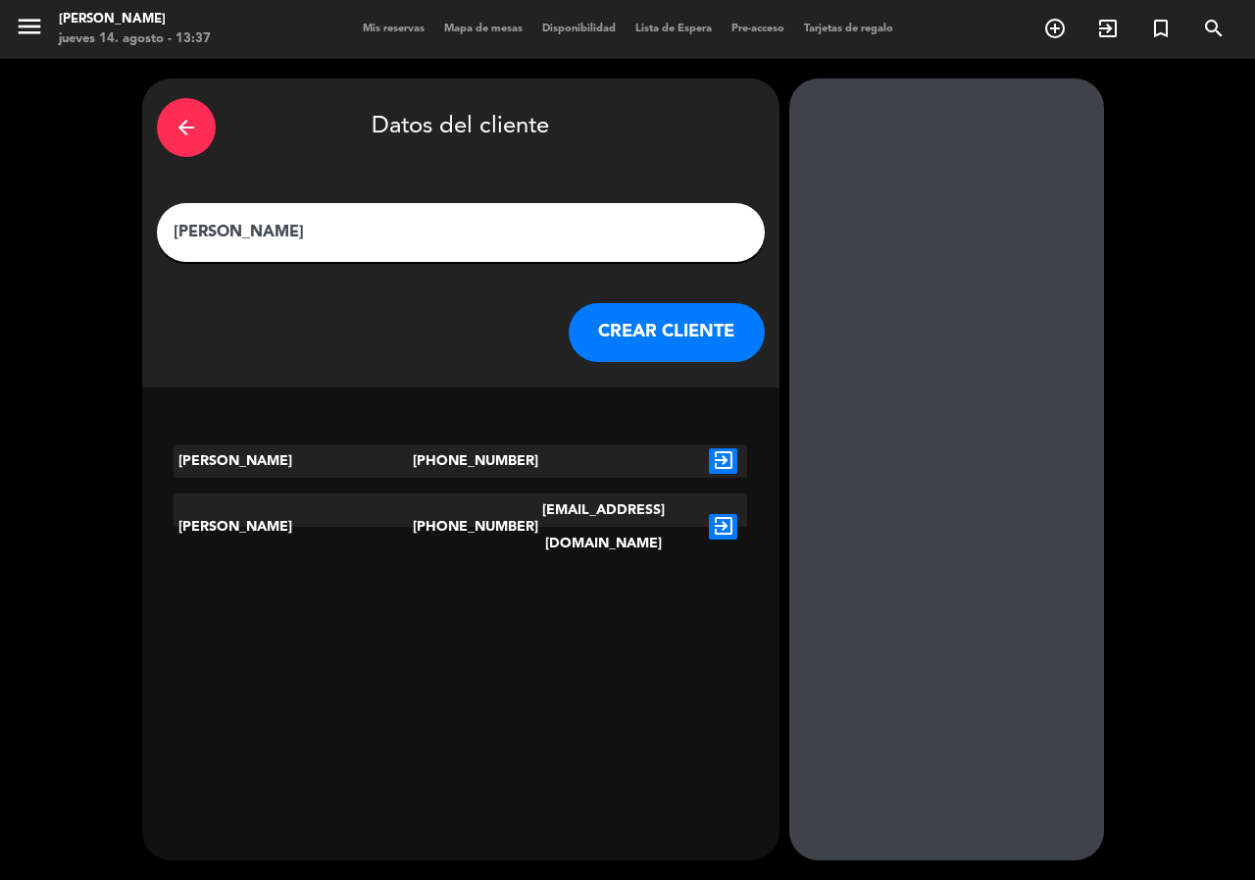
type input "[PERSON_NAME]"
click at [644, 313] on button "CREAR CLIENTE" at bounding box center [667, 332] width 196 height 59
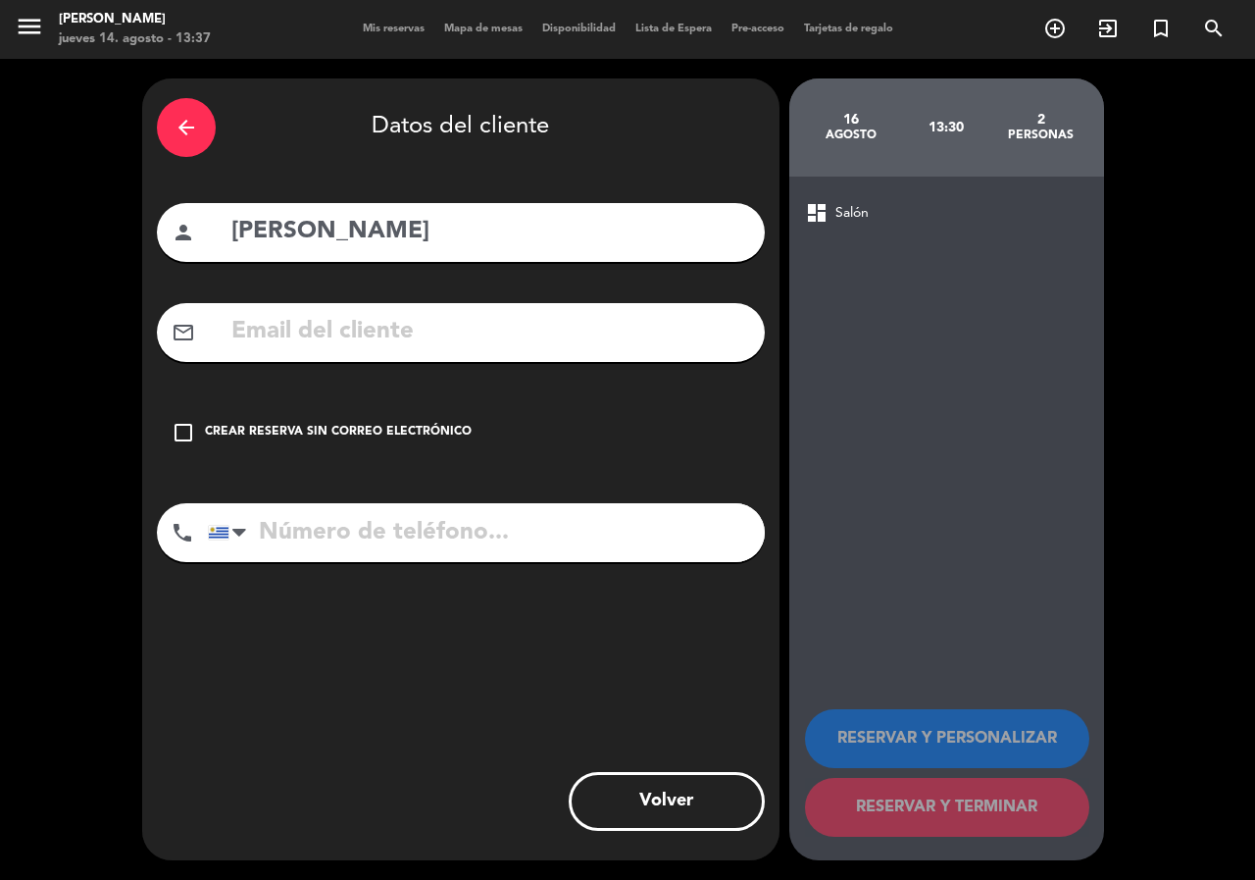
click at [335, 535] on input "tel" at bounding box center [486, 532] width 557 height 59
paste input "097822093"
type input "097822093"
click at [189, 434] on icon "check_box_outline_blank" at bounding box center [184, 433] width 24 height 24
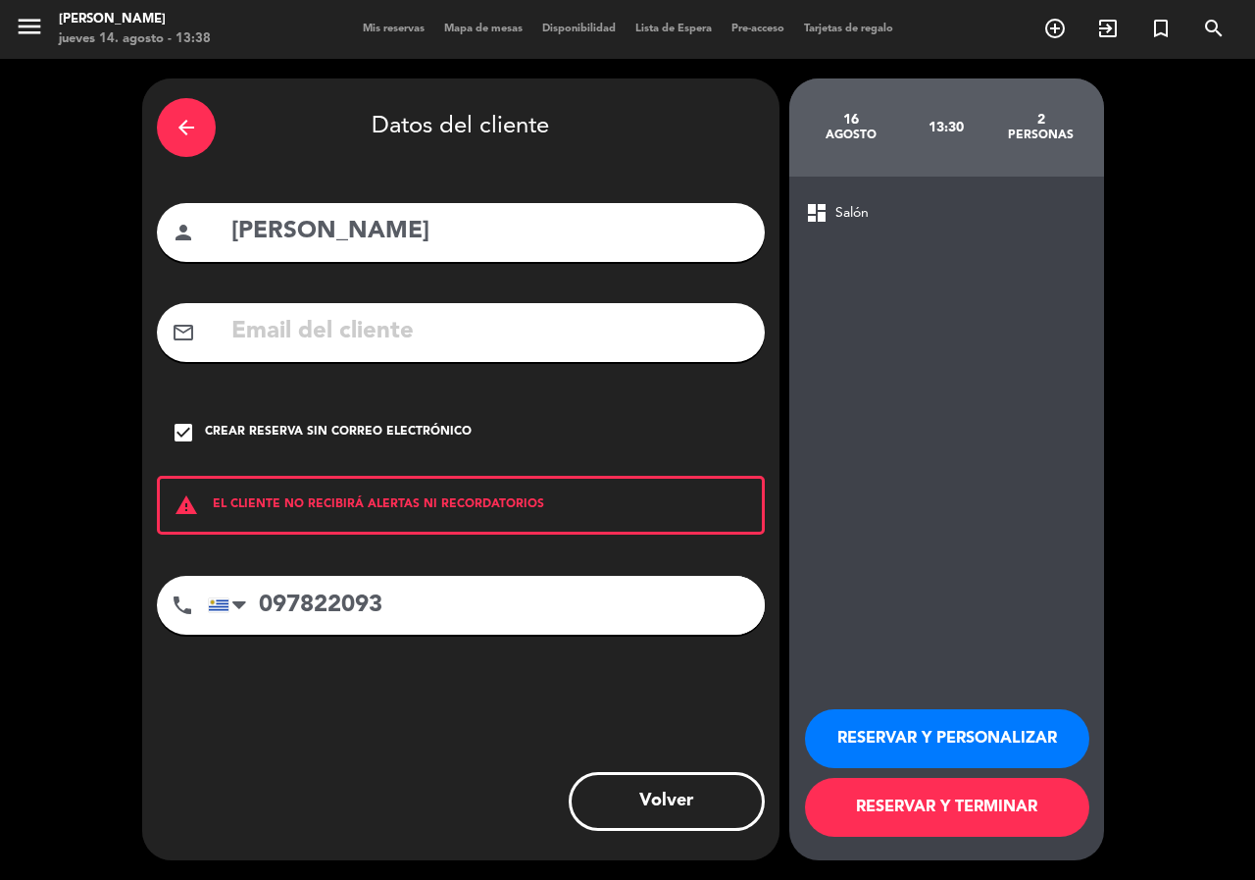
click at [936, 735] on button "RESERVAR Y PERSONALIZAR" at bounding box center [947, 738] width 284 height 59
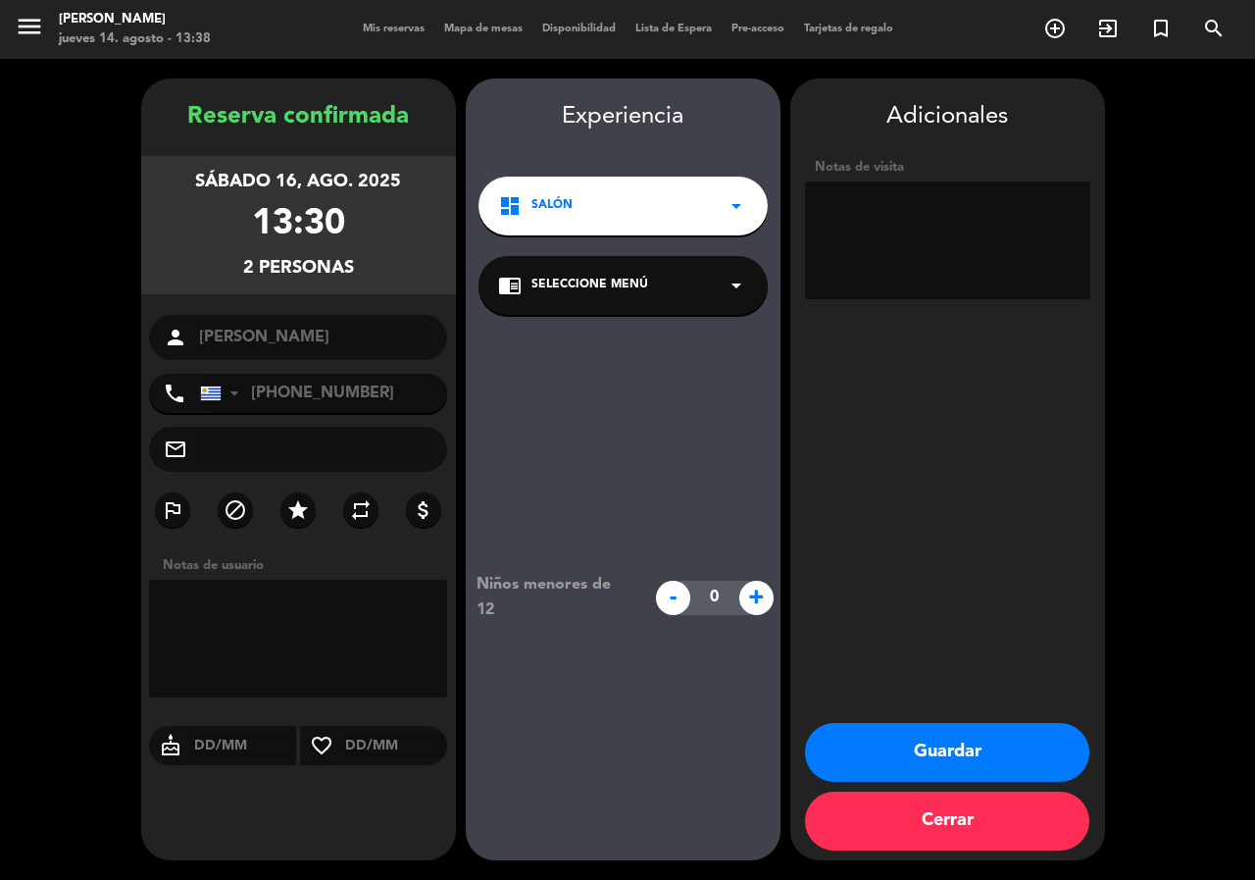
click at [728, 281] on icon "arrow_drop_down" at bounding box center [737, 286] width 24 height 24
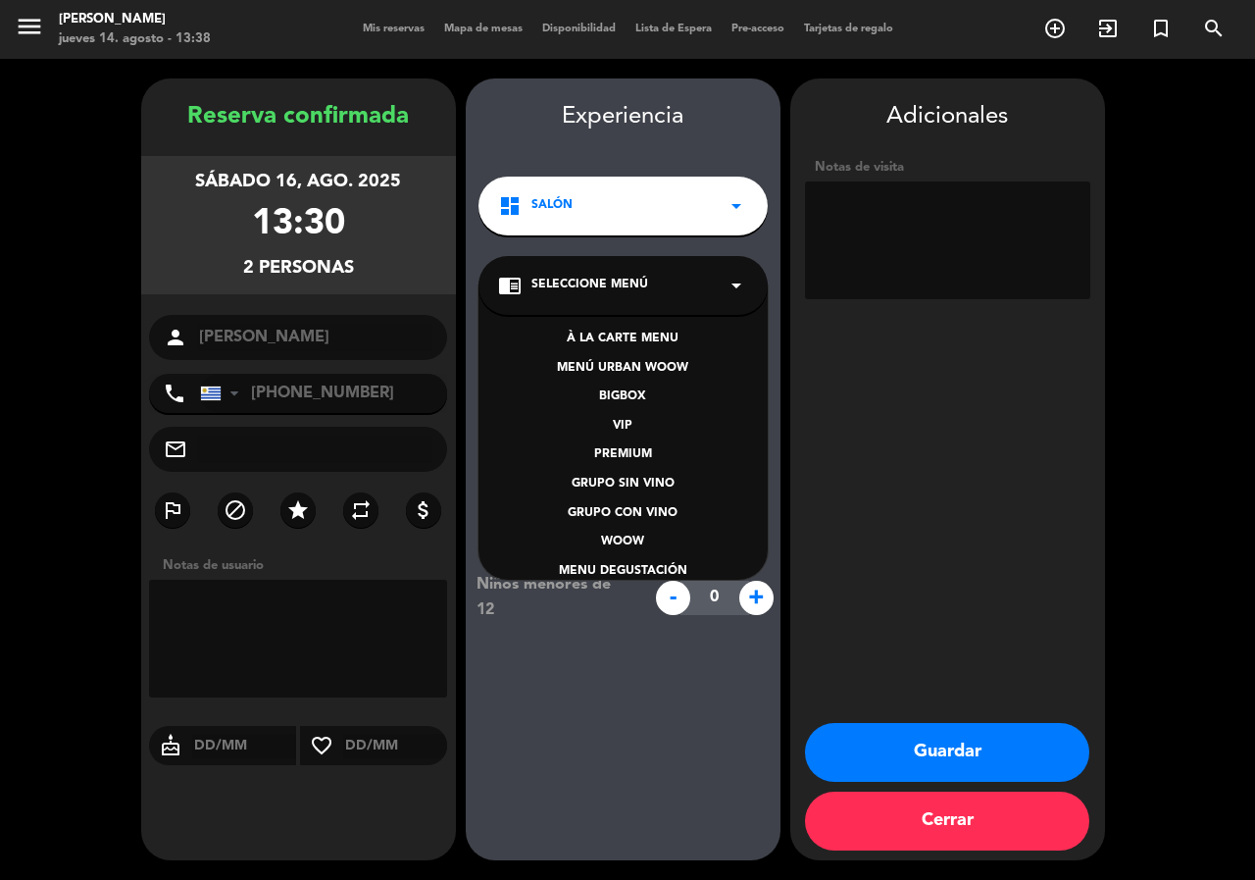
click at [647, 402] on div "BIGBOX" at bounding box center [623, 397] width 250 height 20
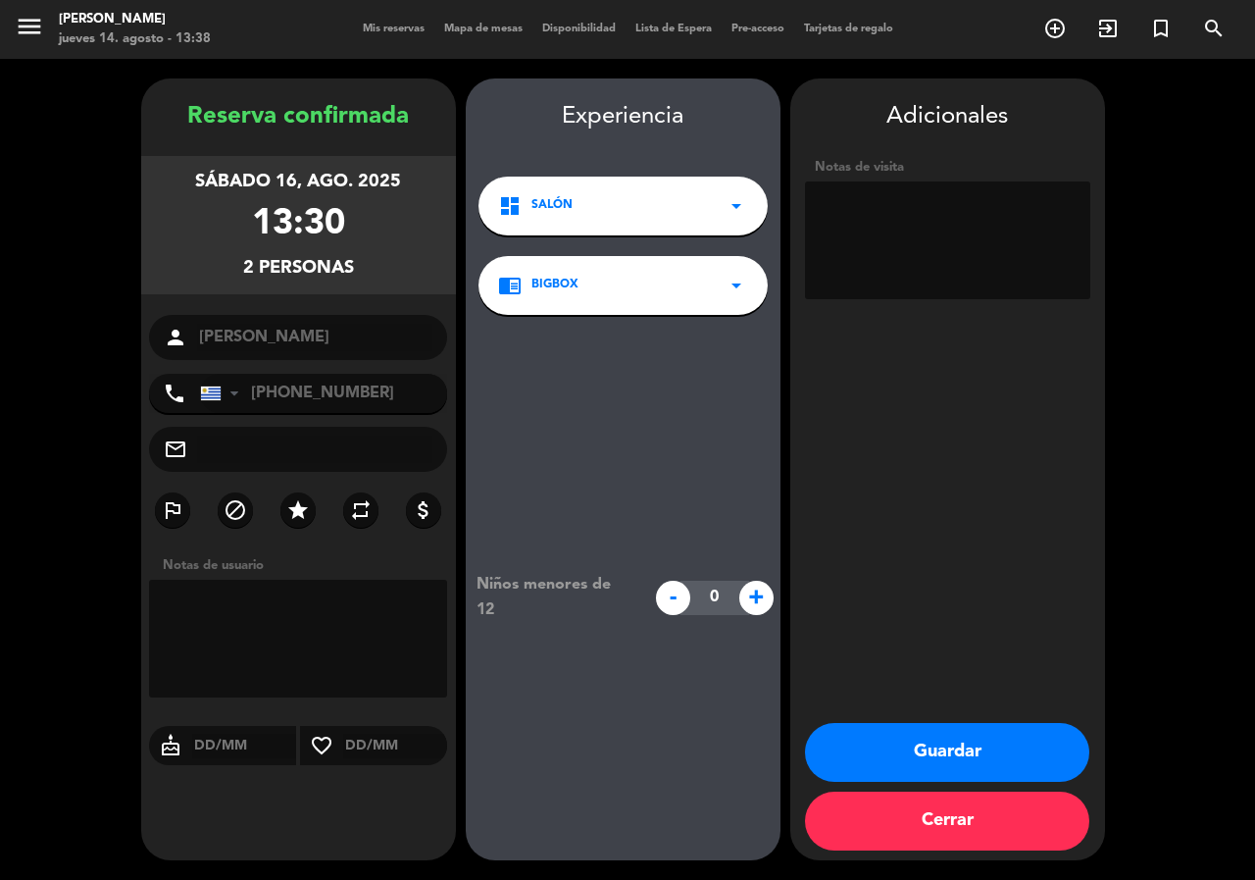
paste textarea "YG8WB4VV"
type textarea "YG8WB4VV"
click at [998, 759] on button "Guardar" at bounding box center [947, 752] width 284 height 59
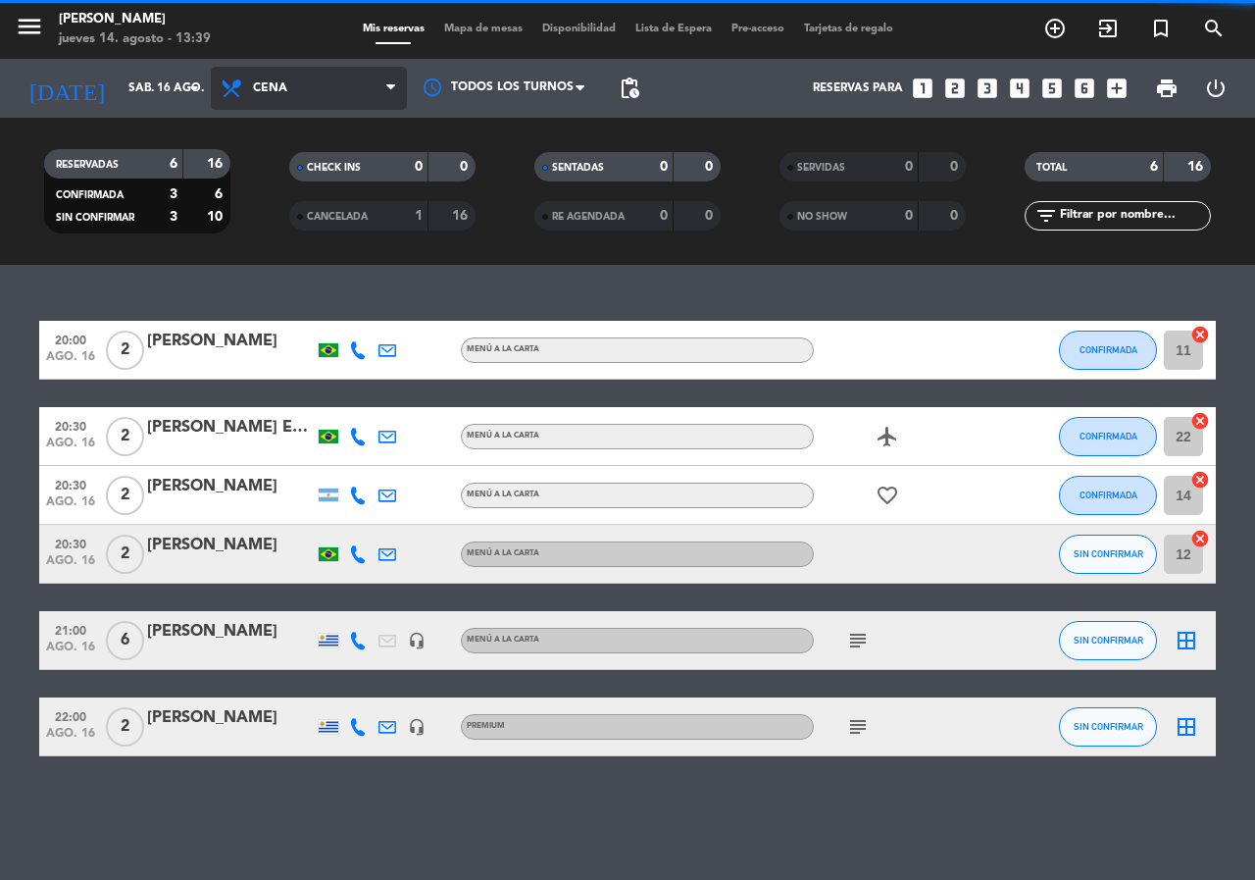
click at [319, 95] on span "Cena" at bounding box center [309, 88] width 196 height 43
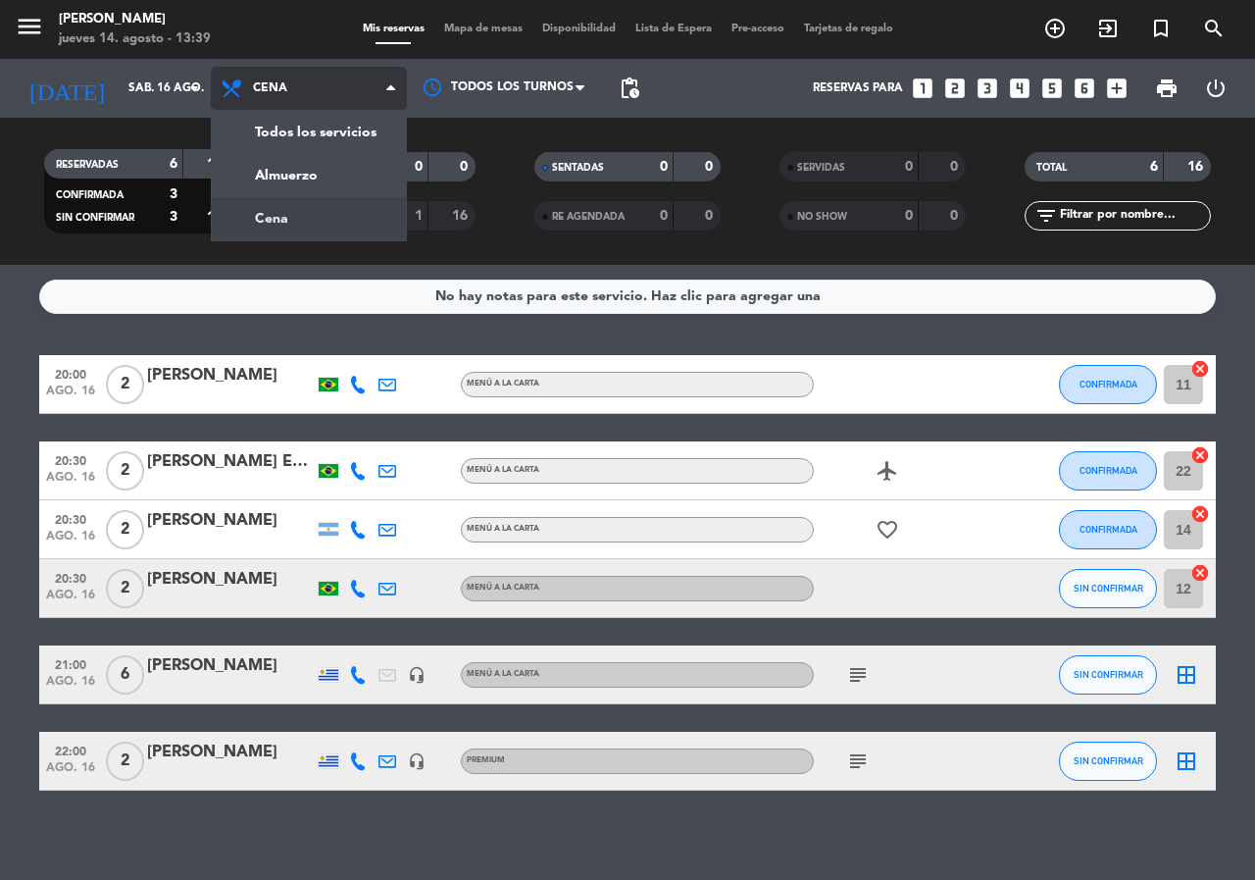
click at [340, 209] on div "menu [PERSON_NAME] jueves 14. agosto - 13:39 Mis reservas Mapa de mesas Disponi…" at bounding box center [627, 132] width 1255 height 265
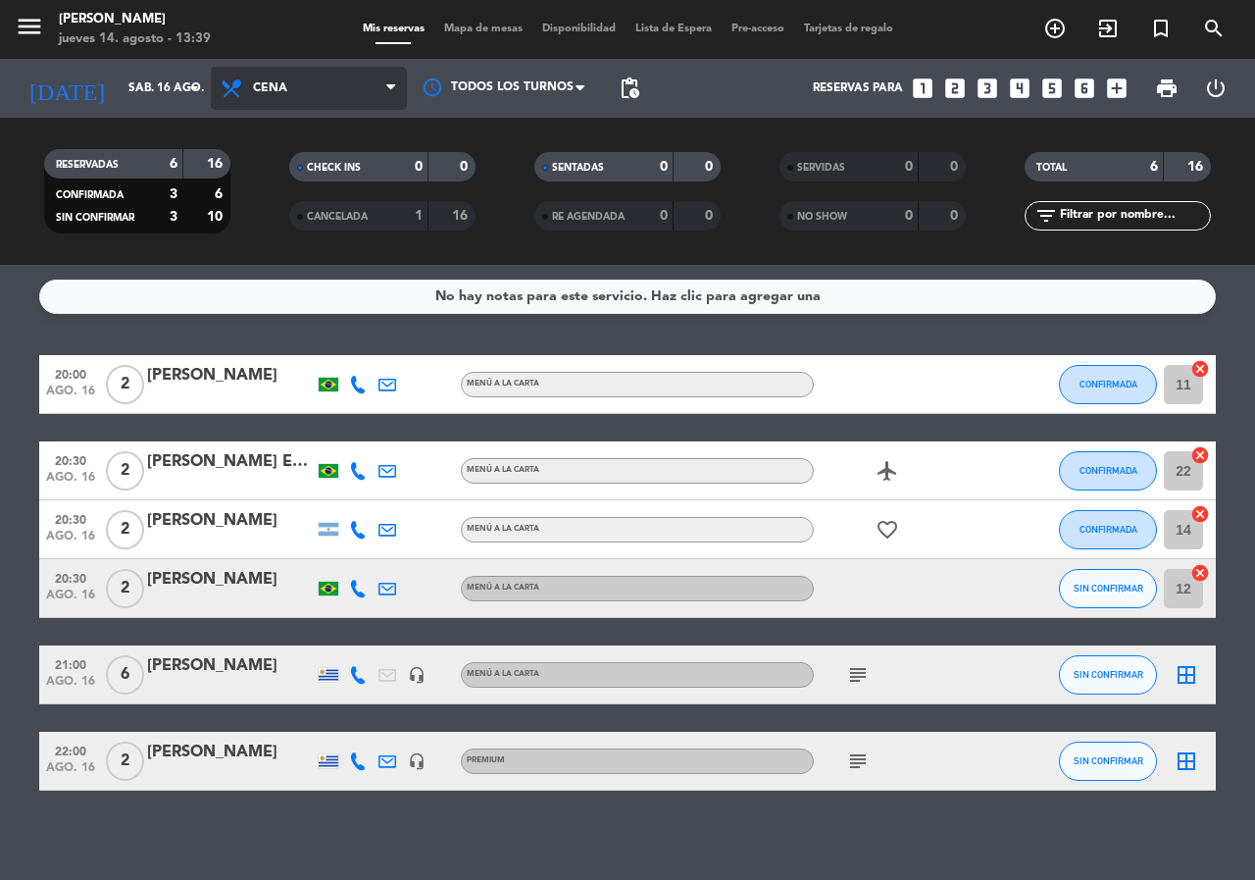
click at [267, 84] on span "Cena" at bounding box center [270, 88] width 34 height 14
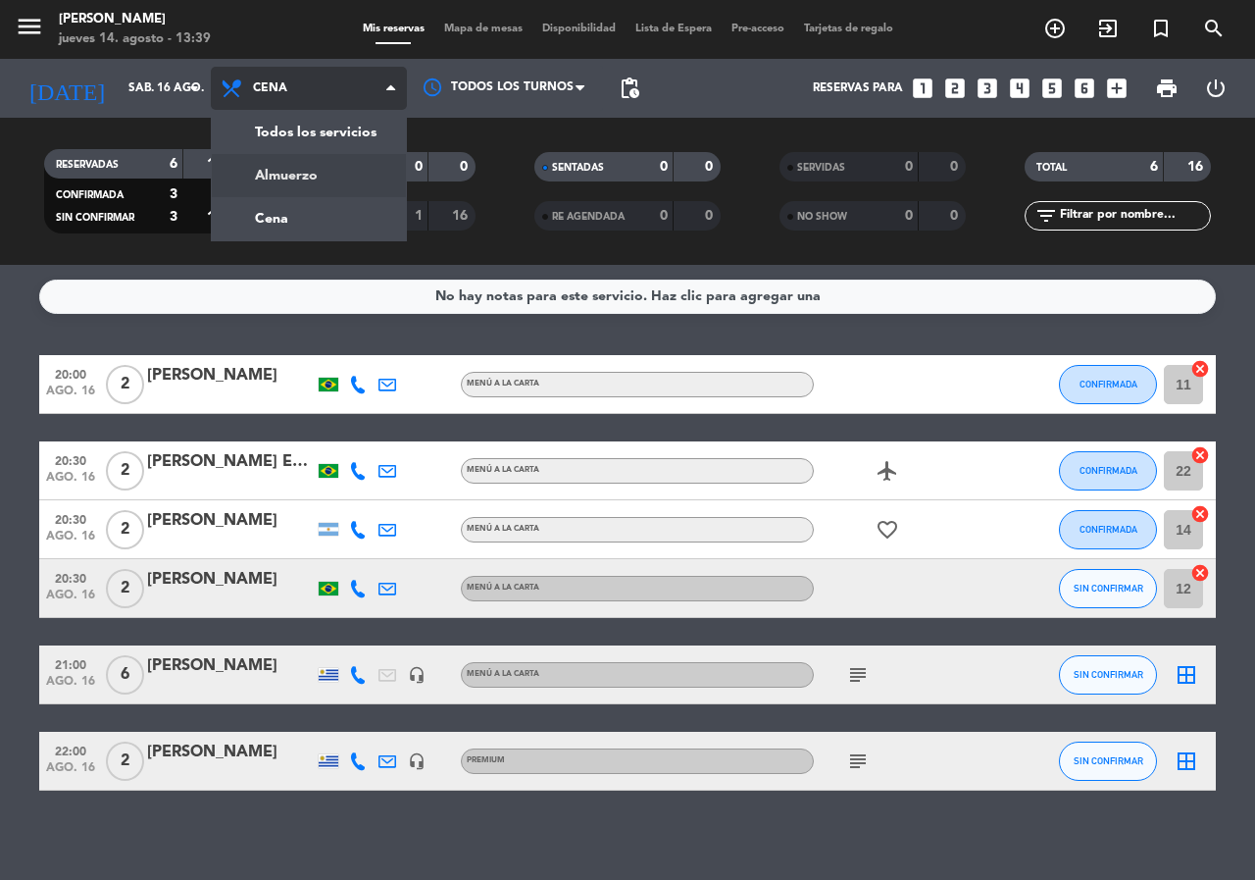
click at [299, 177] on div "menu [PERSON_NAME] jueves 14. agosto - 13:39 Mis reservas Mapa de mesas Disponi…" at bounding box center [627, 132] width 1255 height 265
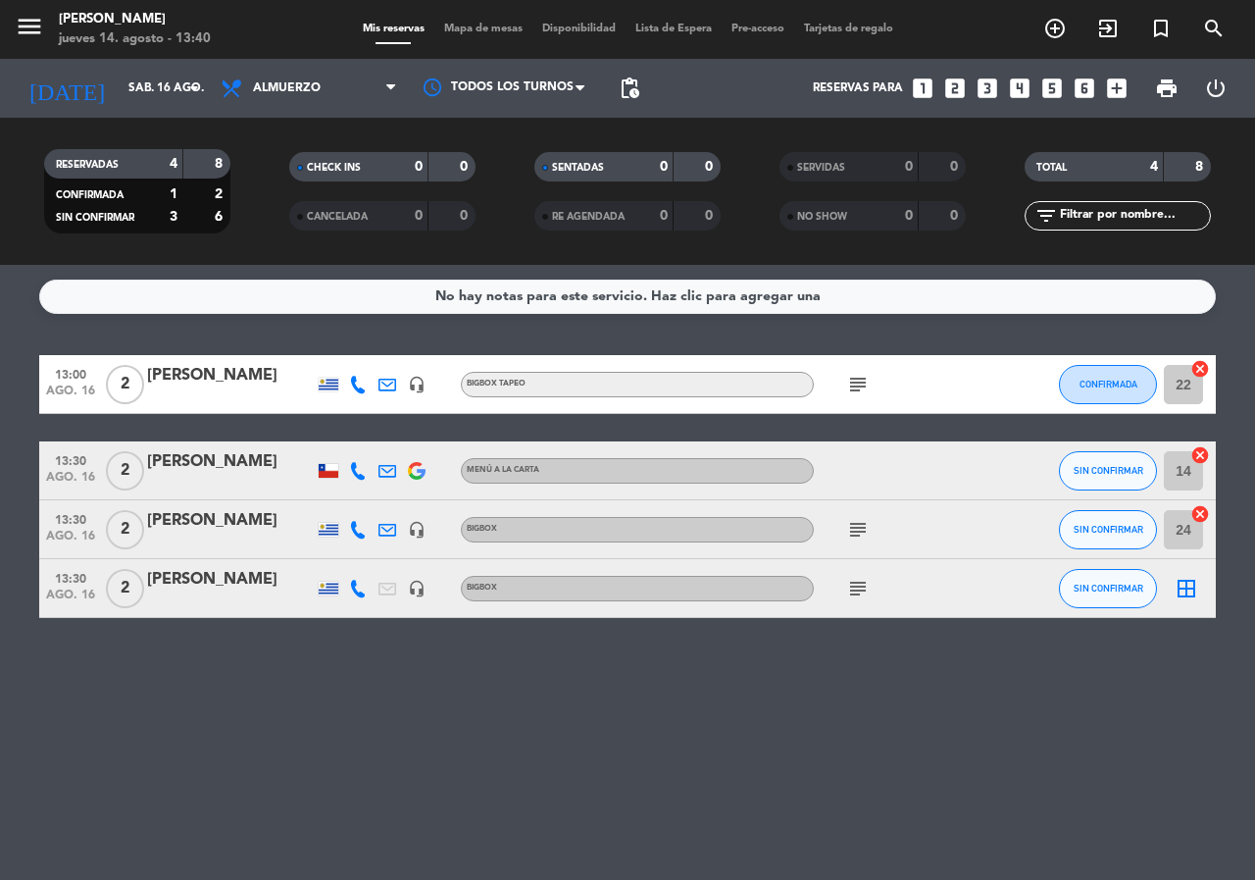
click at [854, 380] on icon "subject" at bounding box center [858, 385] width 24 height 24
click at [947, 89] on icon "looks_two" at bounding box center [954, 88] width 25 height 25
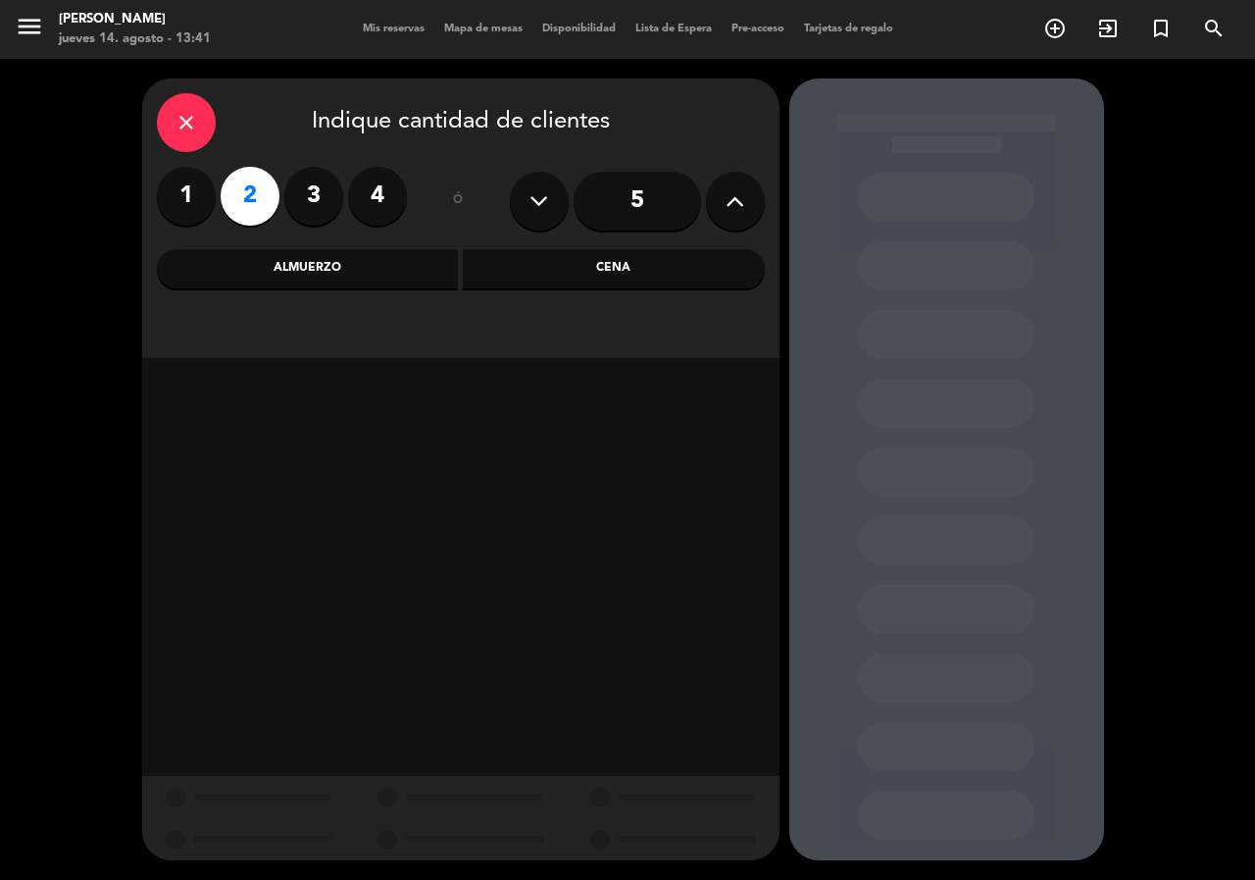
click at [637, 264] on div "Cena" at bounding box center [614, 268] width 302 height 39
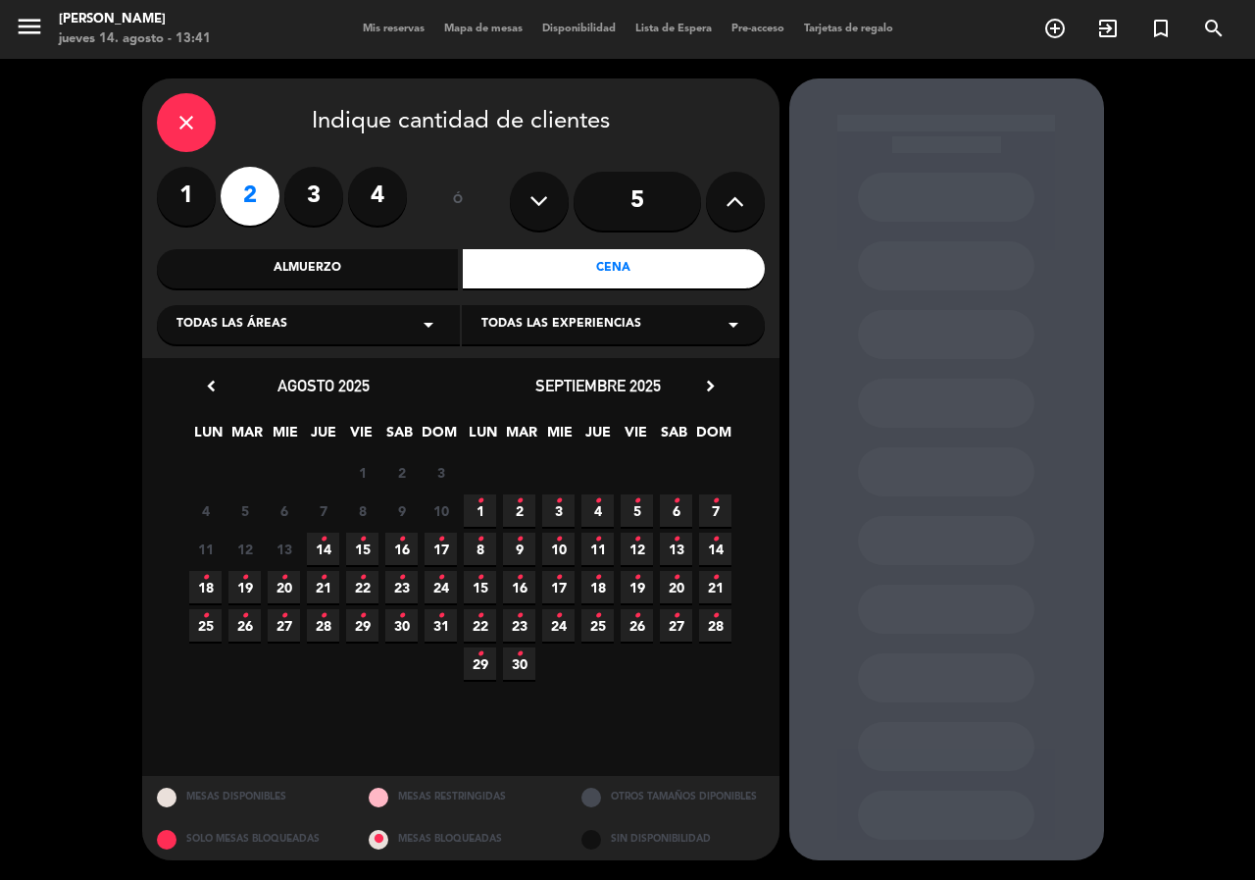
click at [440, 580] on icon "•" at bounding box center [440, 577] width 7 height 31
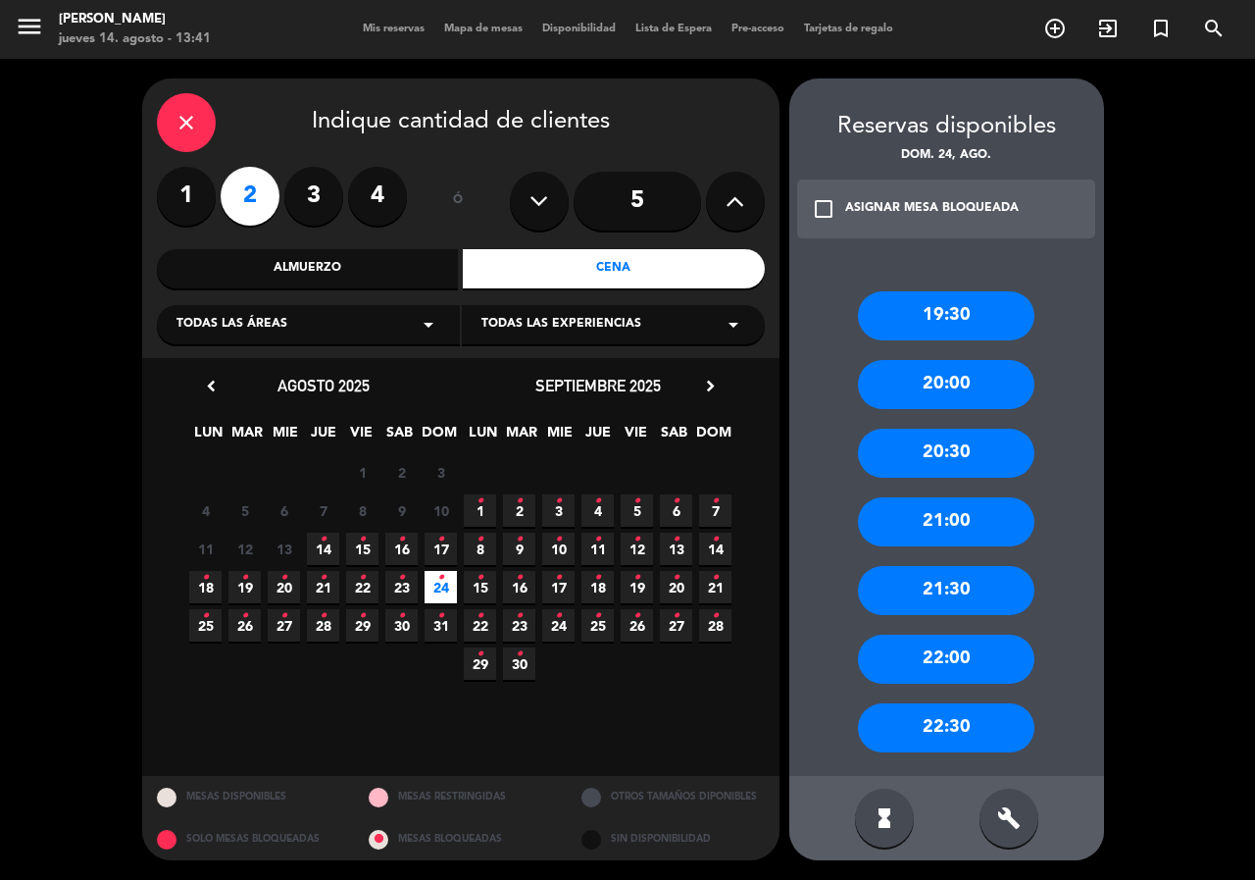
click at [957, 532] on div "21:00" at bounding box center [946, 521] width 177 height 49
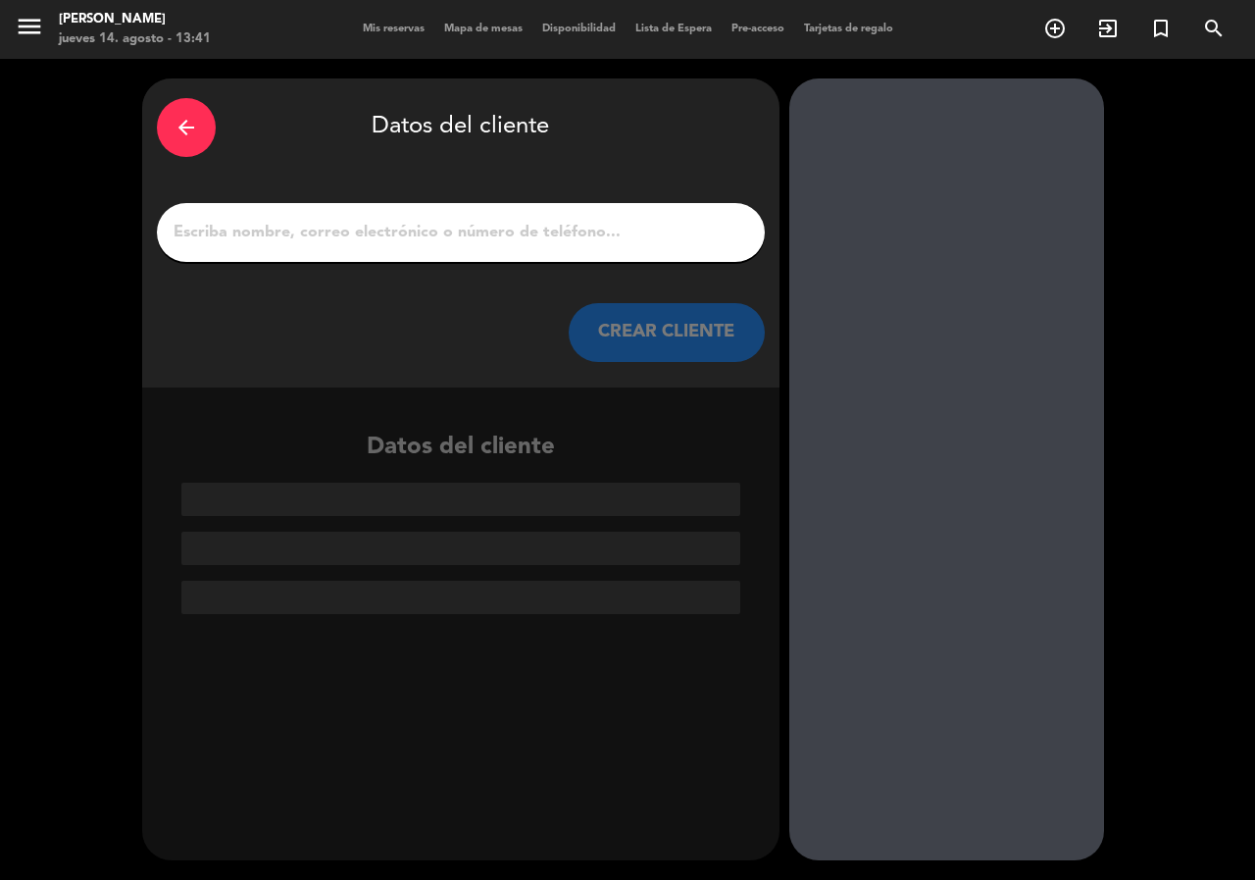
click at [455, 234] on input "1" at bounding box center [461, 232] width 579 height 27
click at [277, 234] on input "1" at bounding box center [461, 232] width 579 height 27
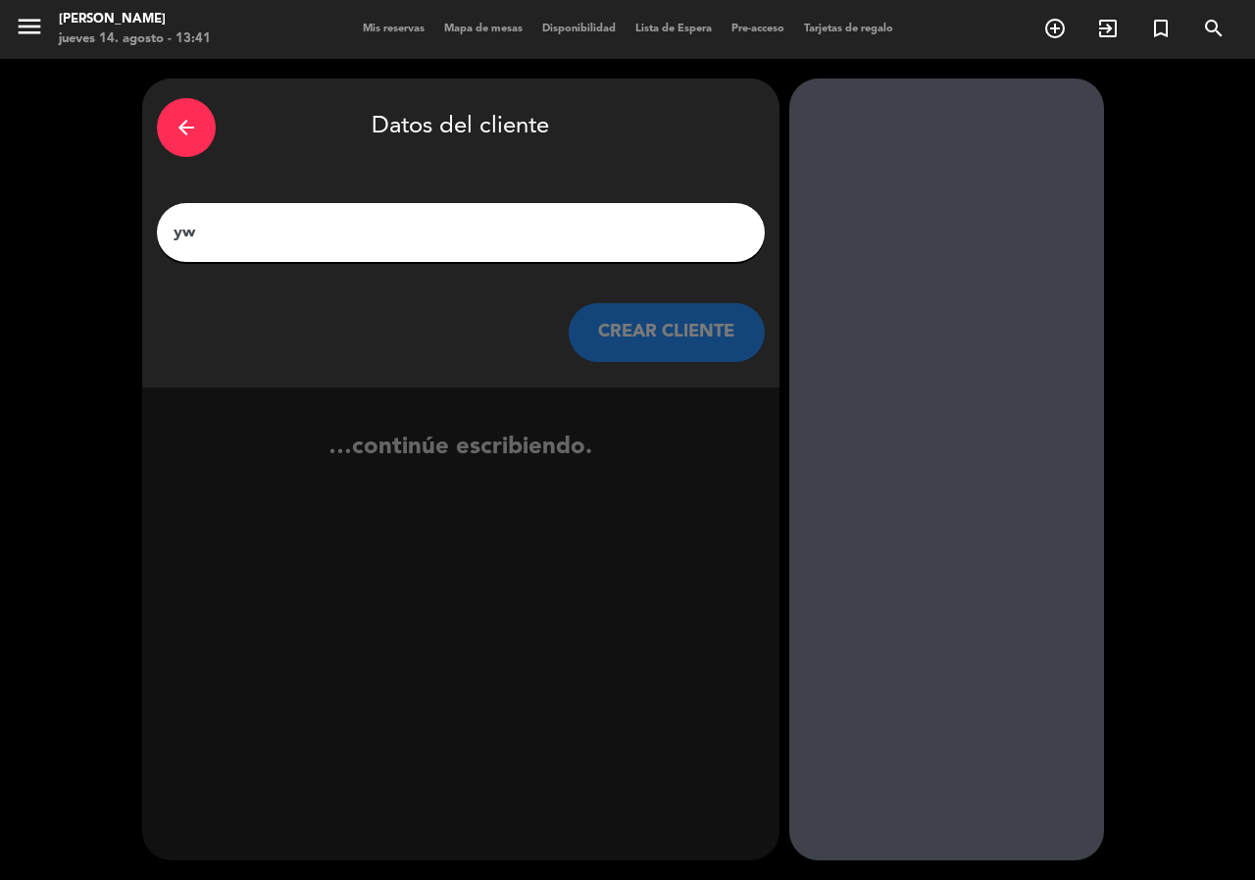
type input "y"
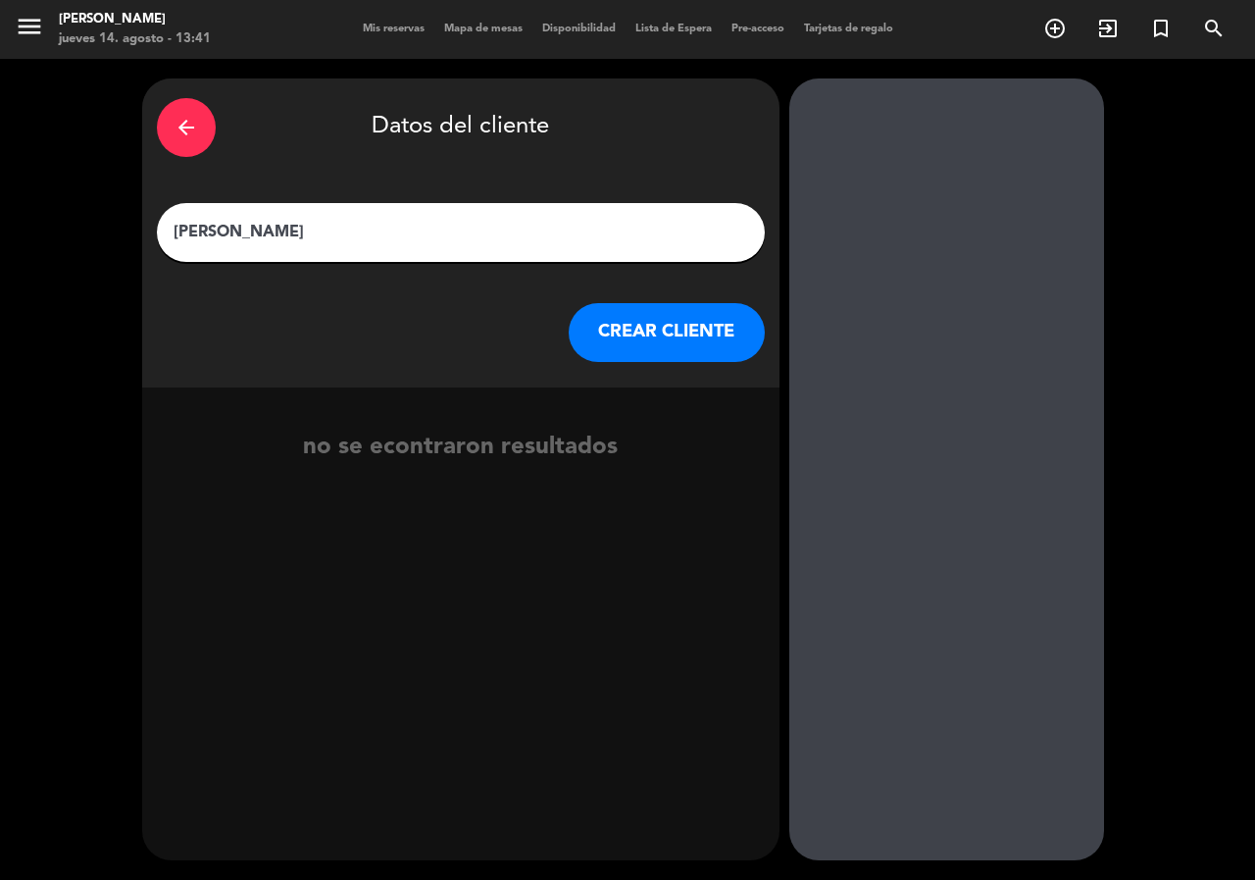
type input "[PERSON_NAME]"
click at [669, 333] on button "CREAR CLIENTE" at bounding box center [667, 332] width 196 height 59
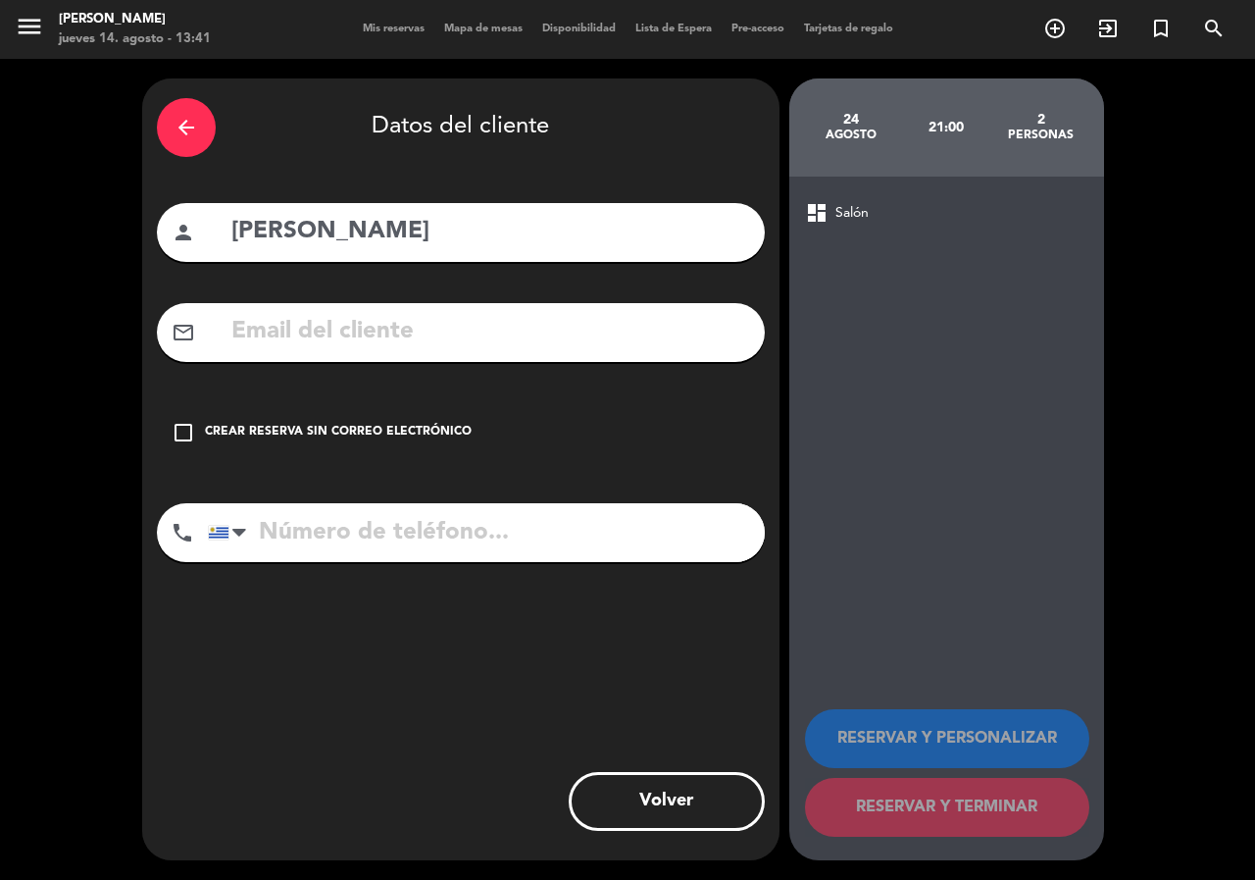
click at [184, 431] on icon "check_box_outline_blank" at bounding box center [184, 433] width 24 height 24
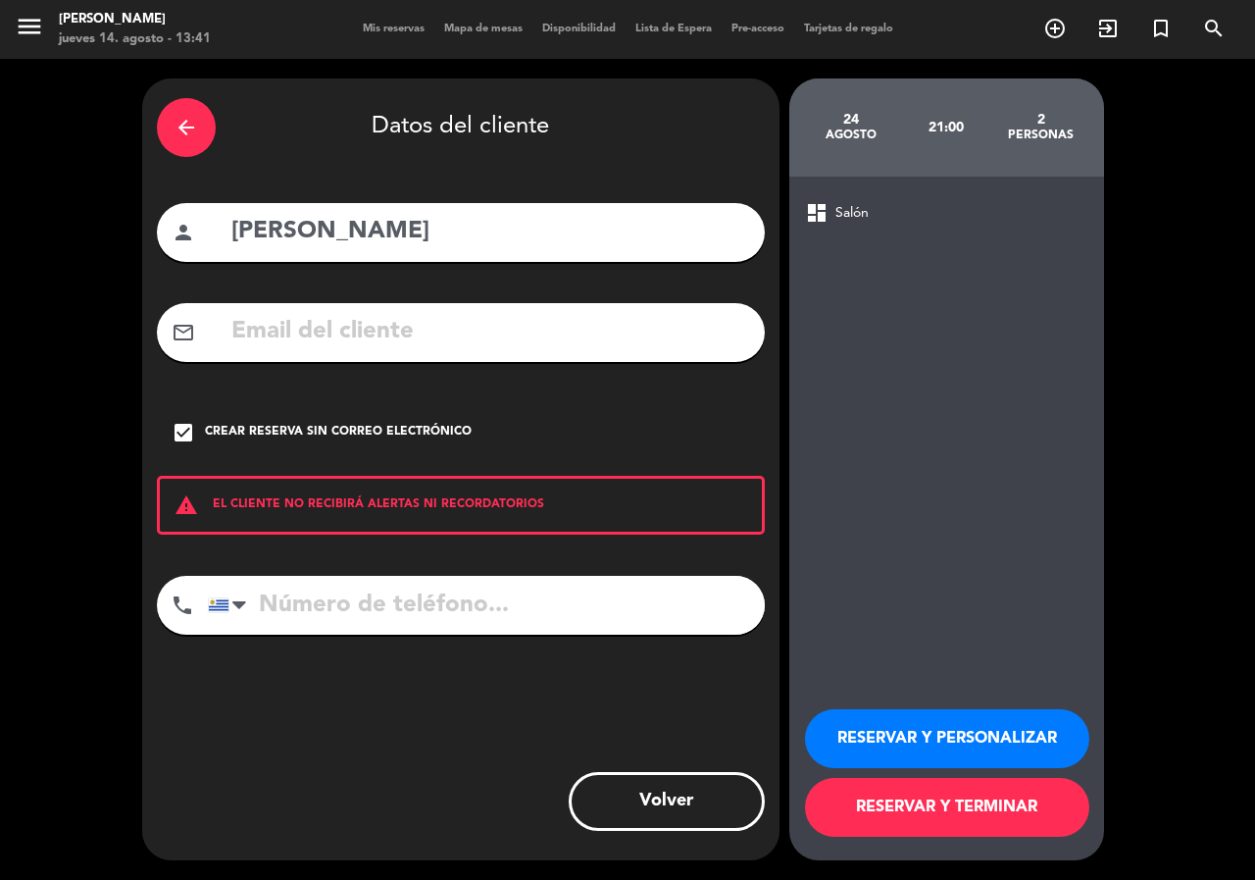
click at [363, 611] on input "tel" at bounding box center [486, 605] width 557 height 59
paste input "099250723"
type input "099250723"
click at [884, 733] on button "RESERVAR Y PERSONALIZAR" at bounding box center [947, 738] width 284 height 59
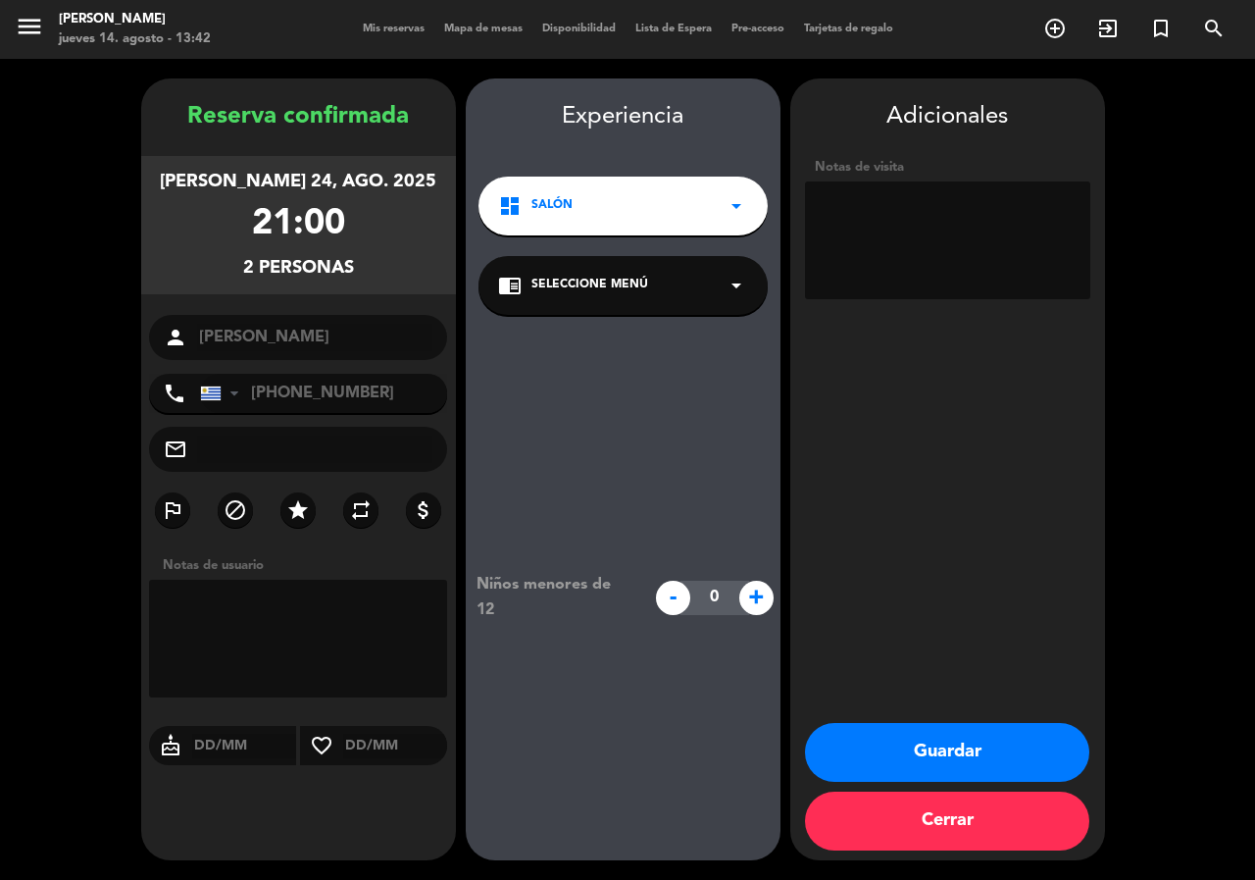
click at [733, 287] on icon "arrow_drop_down" at bounding box center [737, 286] width 24 height 24
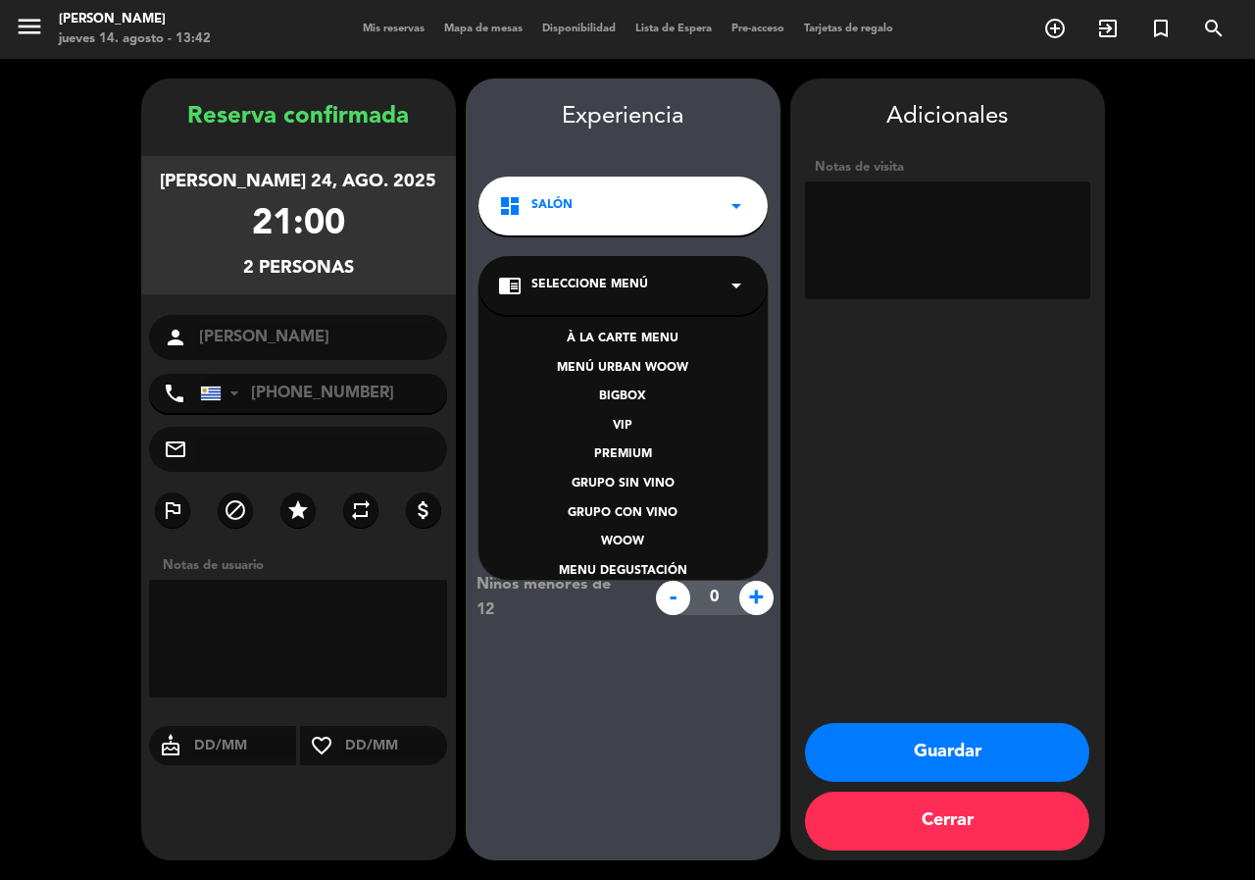
click at [637, 394] on div "BIGBOX" at bounding box center [623, 397] width 250 height 20
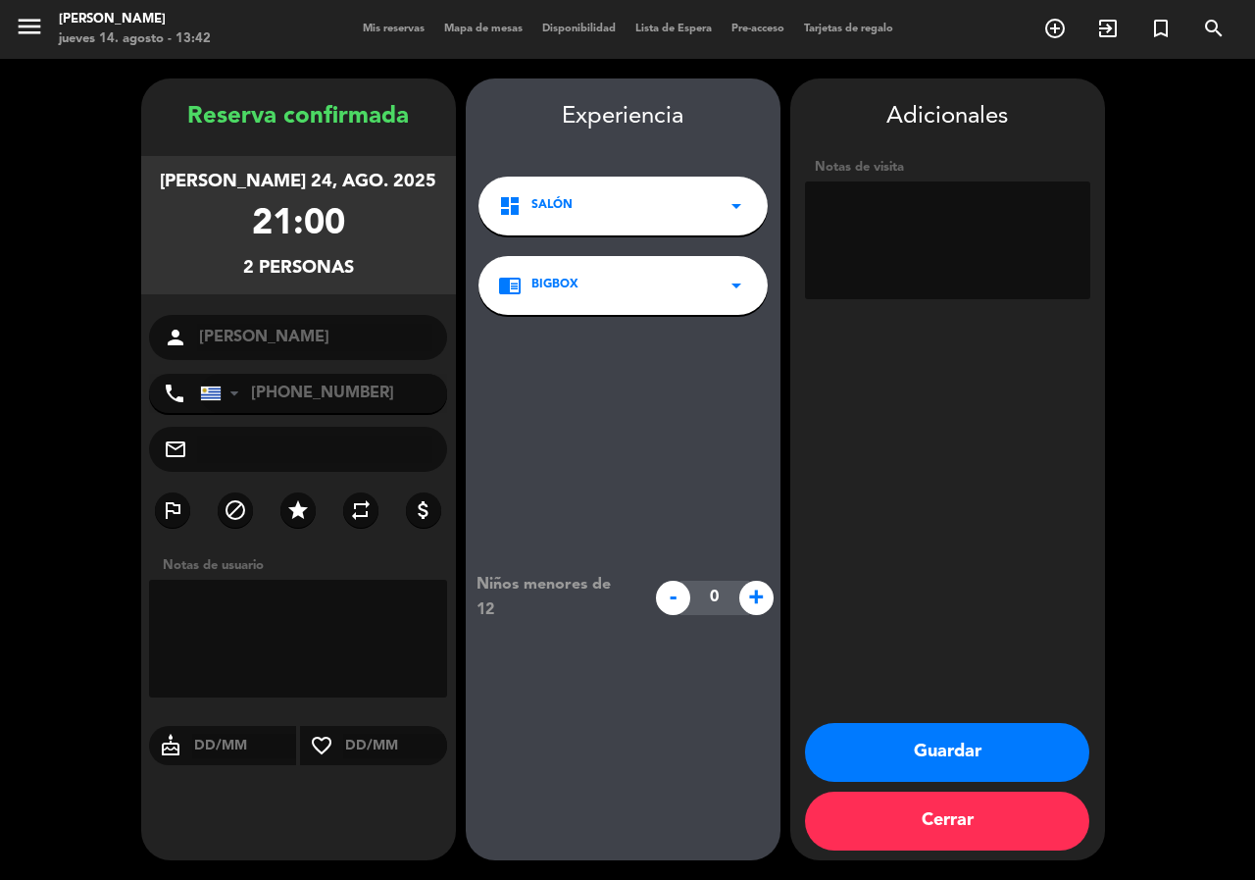
paste textarea "TWSMDG4M"
type textarea "TWSMDG4M"
click at [929, 748] on button "Guardar" at bounding box center [947, 752] width 284 height 59
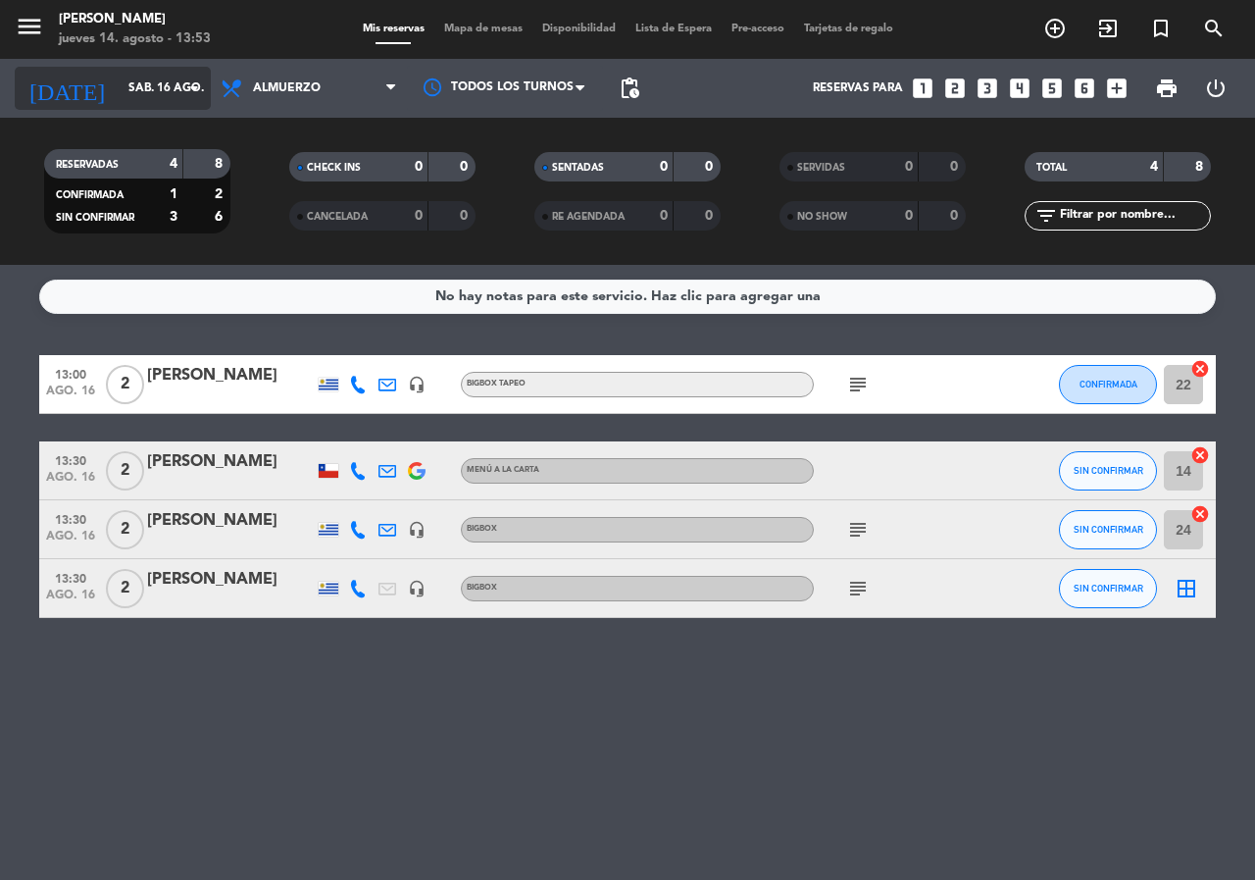
click at [138, 87] on input "sáb. 16 ago." at bounding box center [197, 88] width 156 height 33
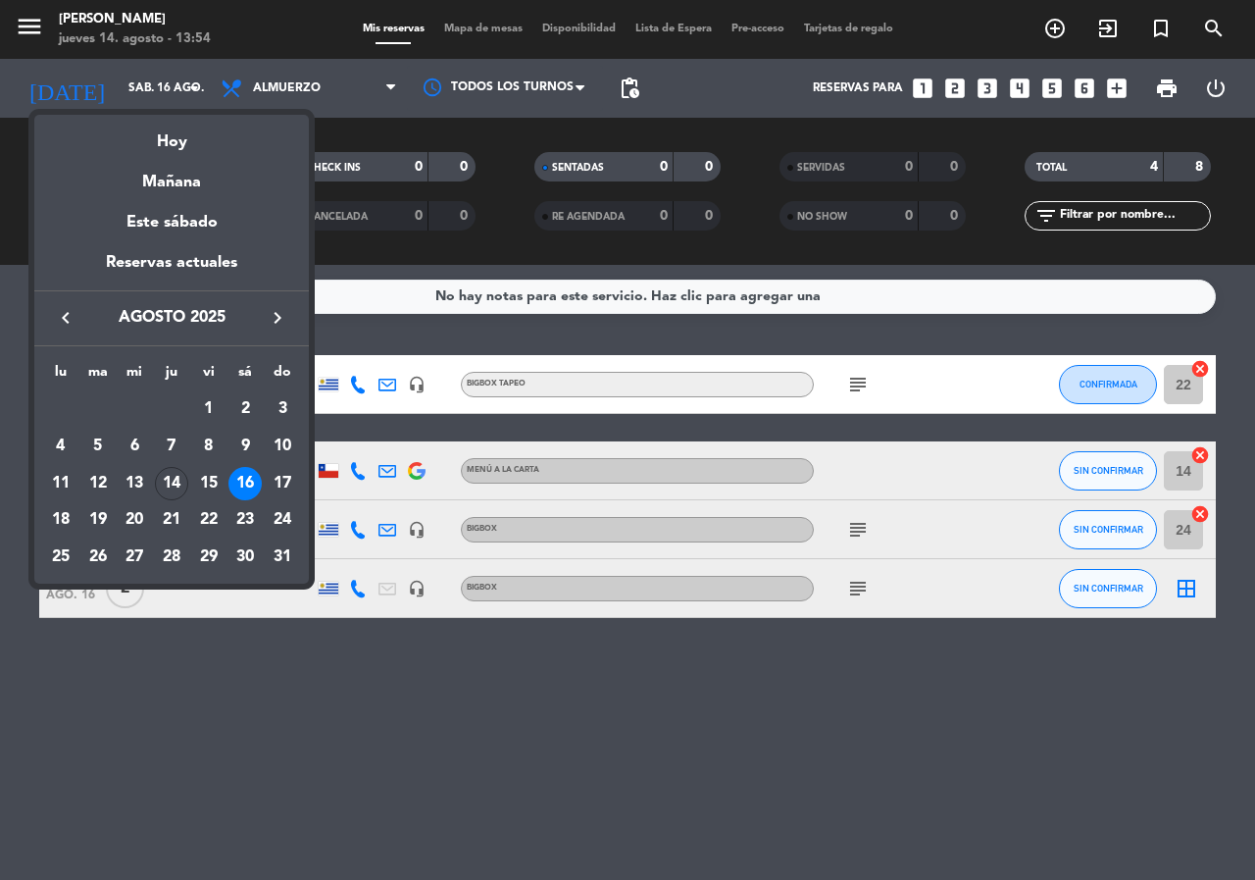
click at [159, 485] on div "14" at bounding box center [171, 483] width 33 height 33
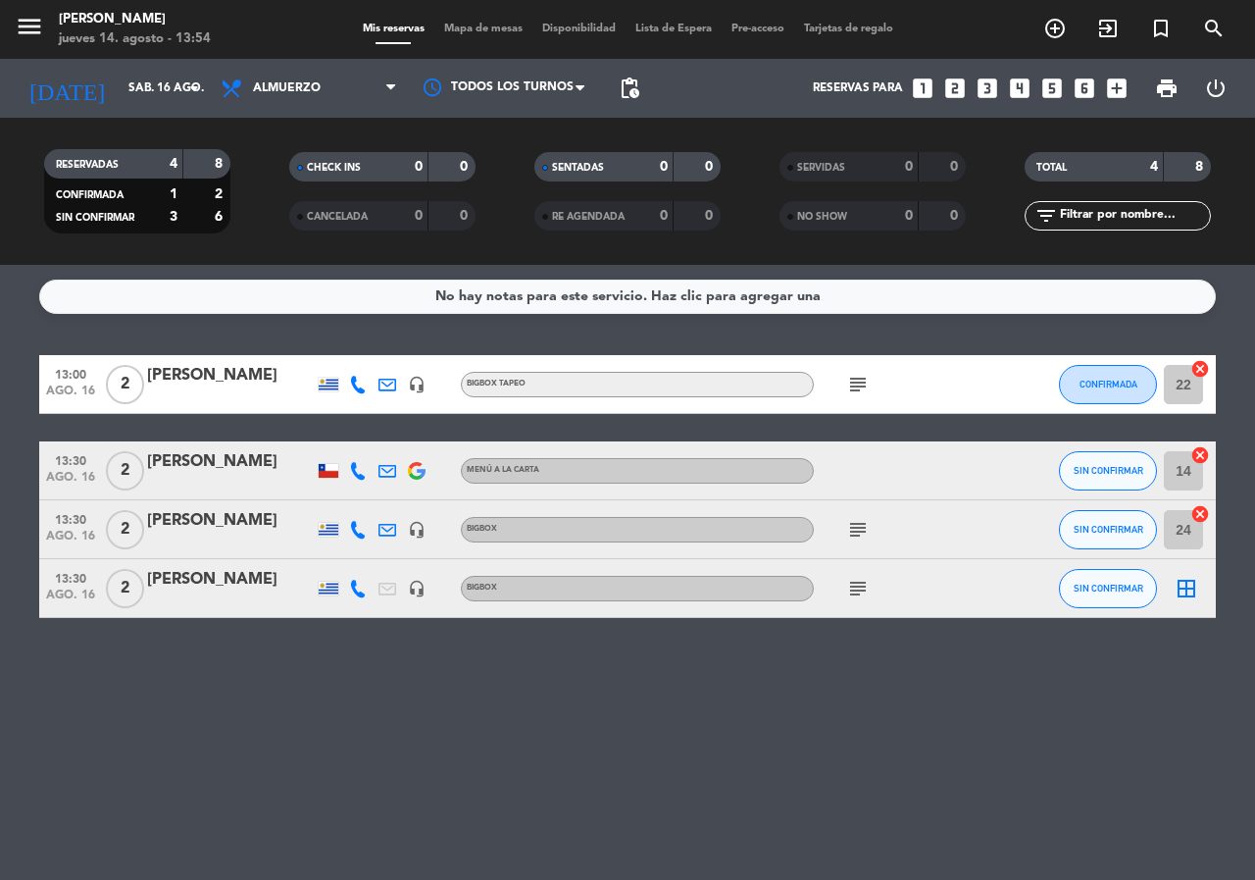
type input "jue. 14 ago."
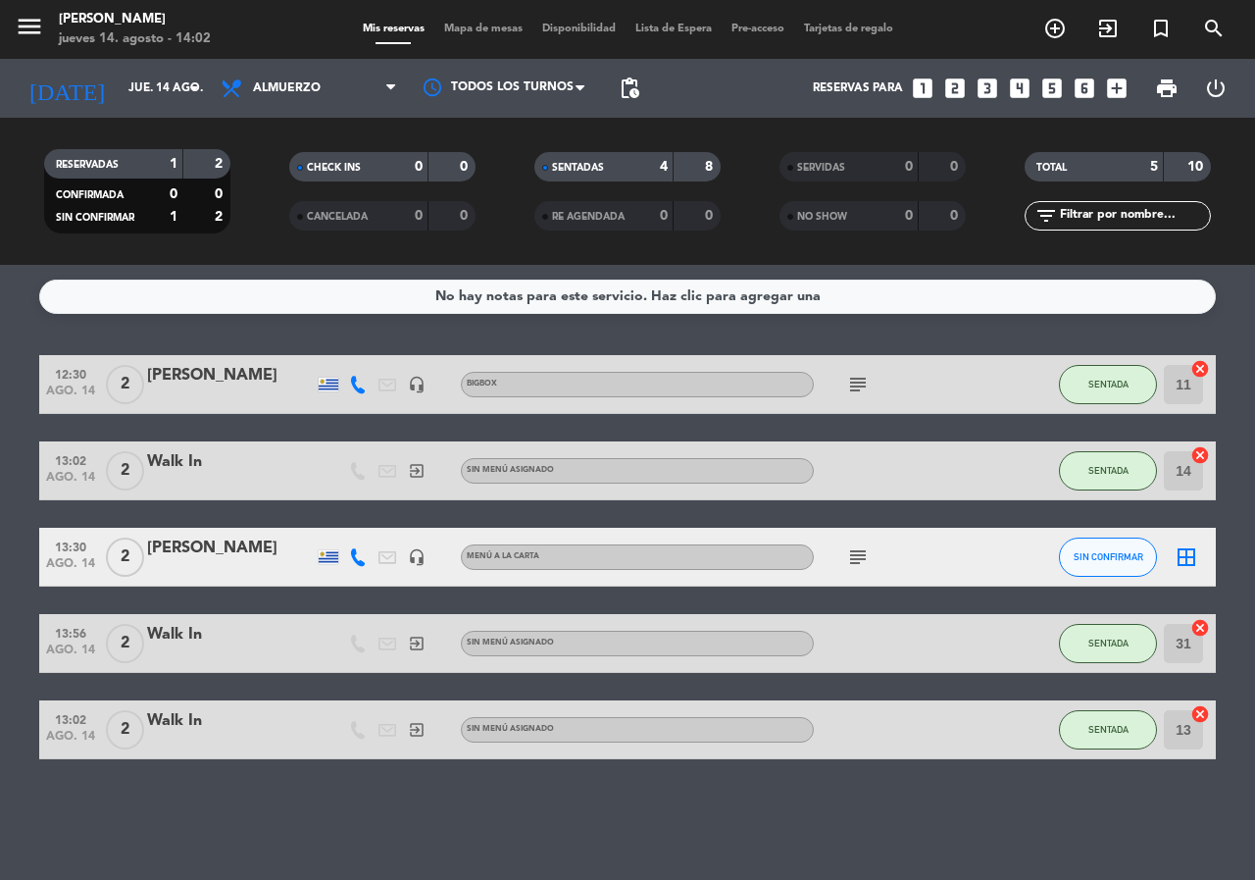
click at [1181, 551] on icon "border_all" at bounding box center [1187, 557] width 24 height 24
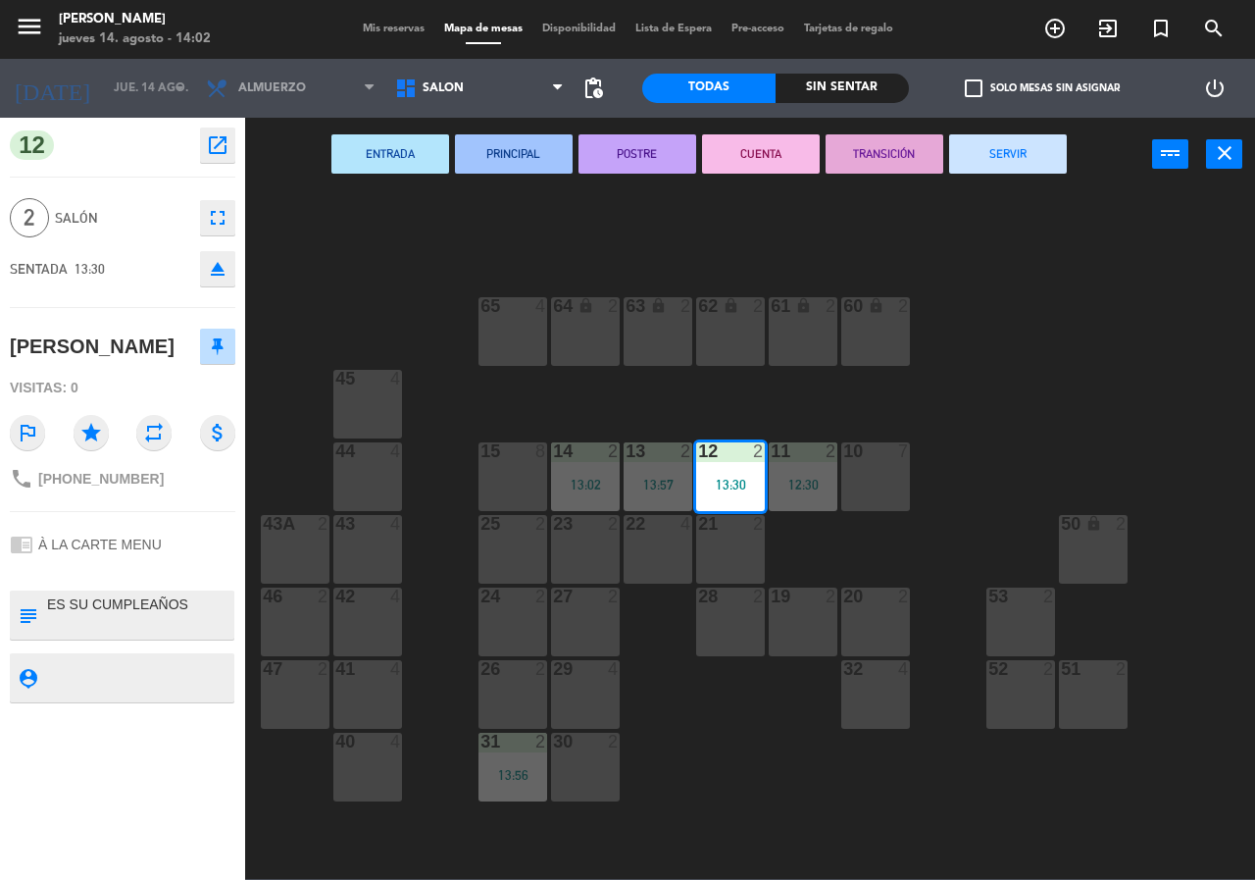
click at [746, 485] on div "13:30" at bounding box center [730, 485] width 69 height 14
click at [27, 25] on icon "menu" at bounding box center [29, 26] width 29 height 29
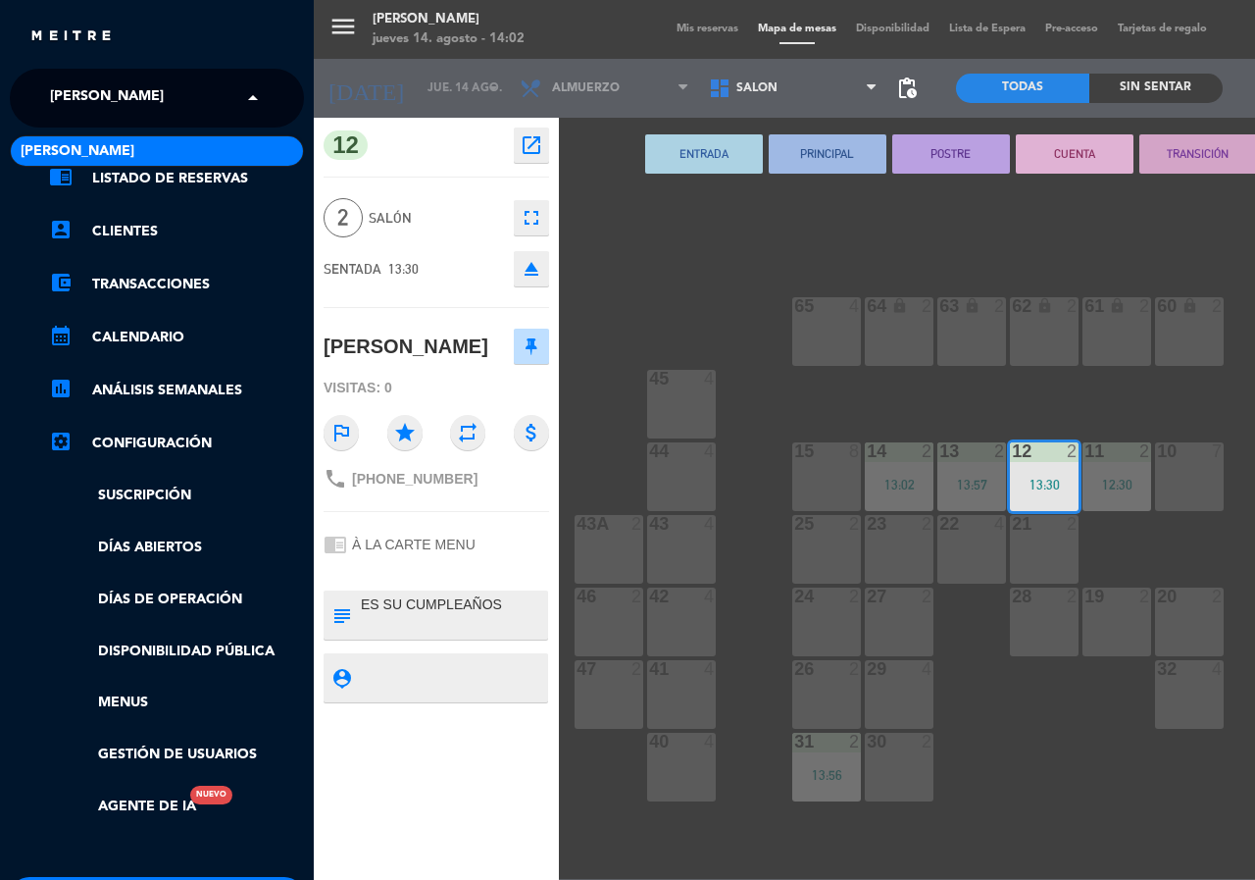
click at [165, 91] on input "text" at bounding box center [158, 98] width 239 height 43
